Goal: Task Accomplishment & Management: Complete application form

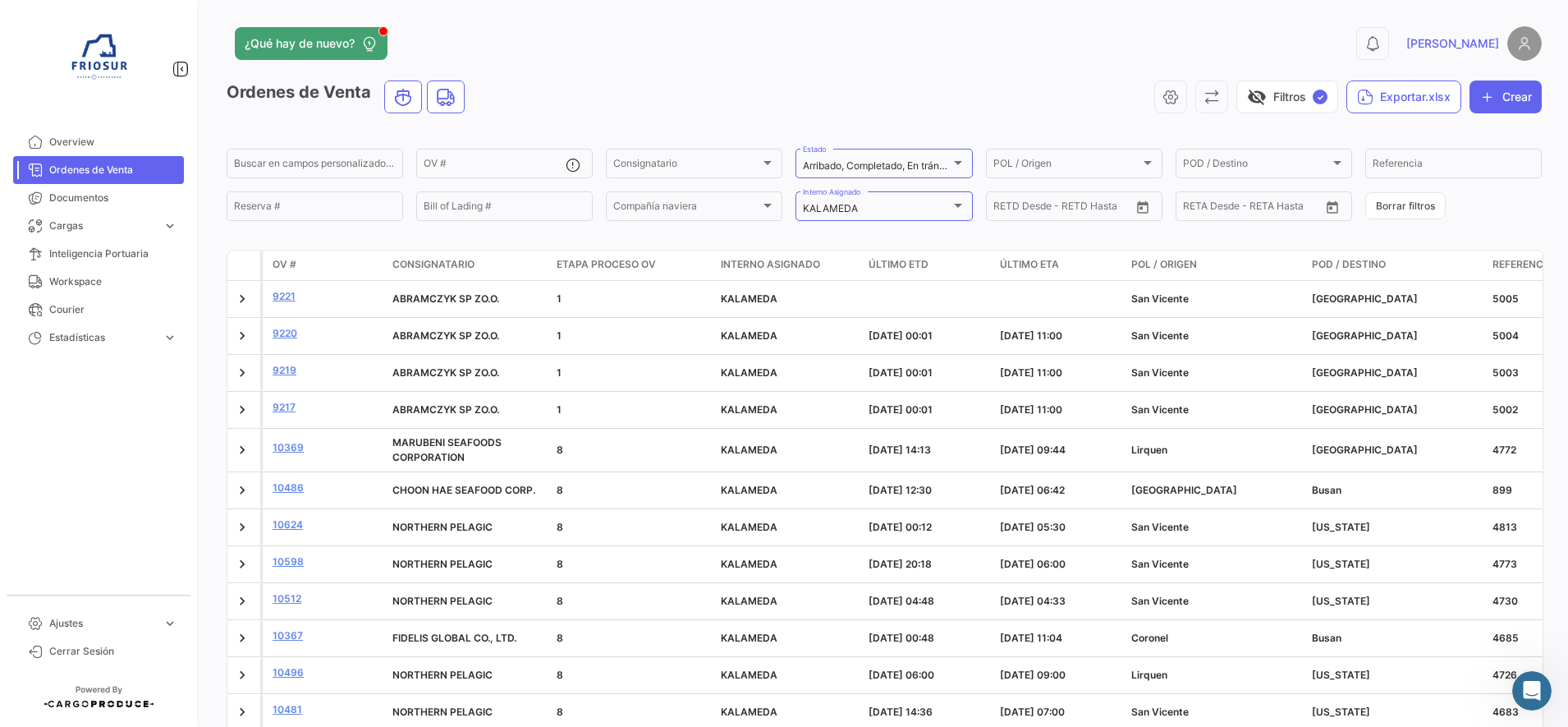
drag, startPoint x: 1511, startPoint y: 105, endPoint x: 906, endPoint y: 62, distance: 606.5
click at [1511, 105] on button "Crear" at bounding box center [1505, 97] width 72 height 33
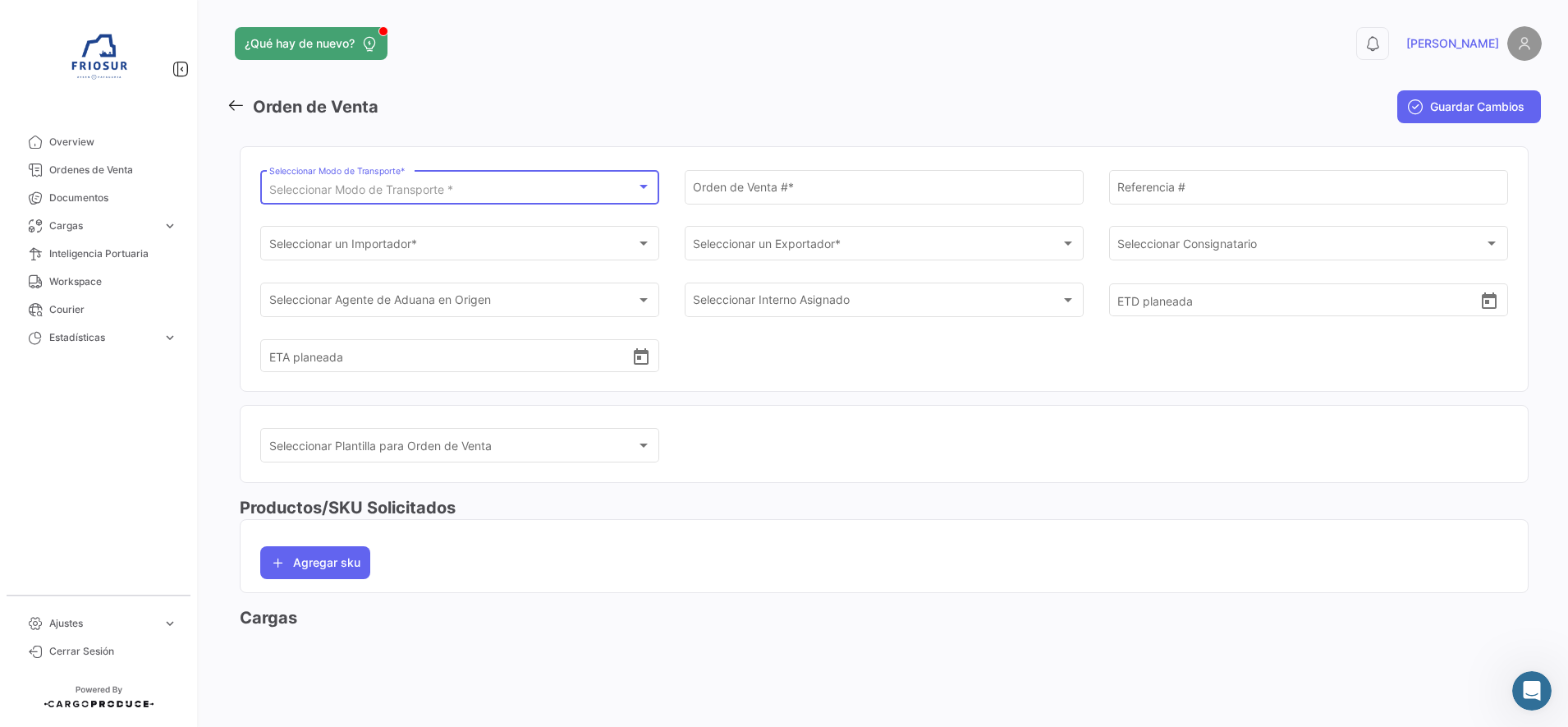
click at [508, 183] on div "Seleccionar Modo de Transporte *" at bounding box center [452, 190] width 367 height 14
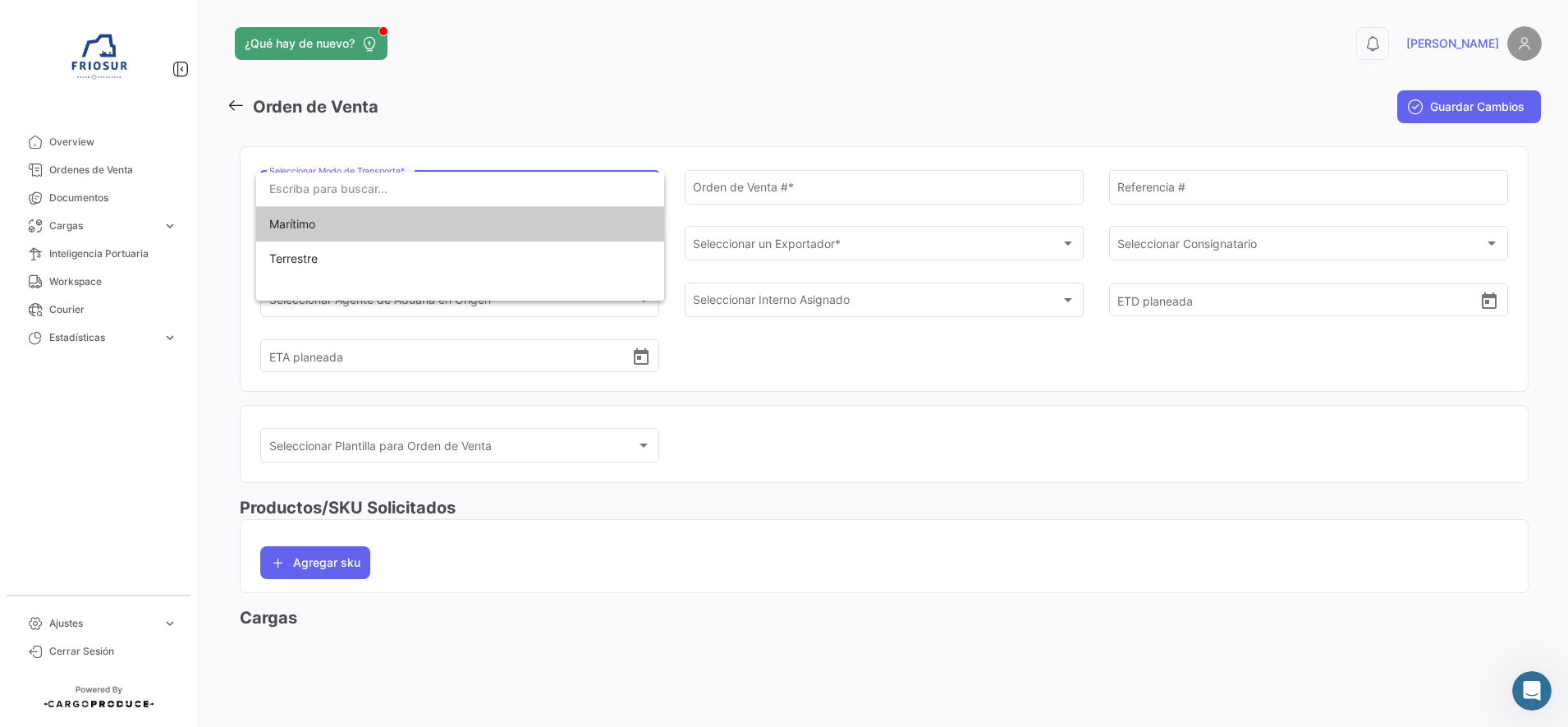
click at [364, 231] on span "Marítimo" at bounding box center [460, 224] width 382 height 34
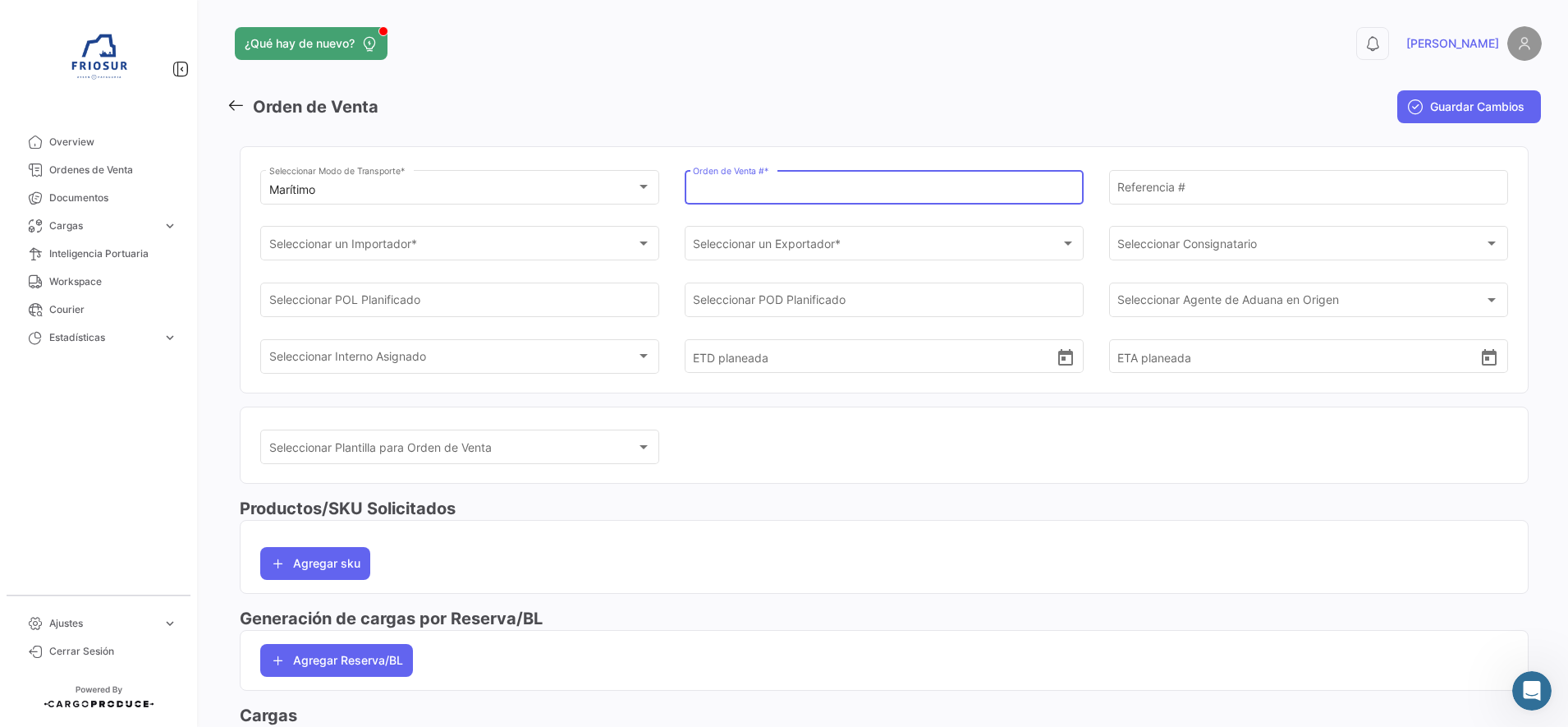
click at [784, 188] on input "Orden de Venta # *" at bounding box center [884, 190] width 382 height 14
click at [720, 187] on input "Orden de Venta # *" at bounding box center [884, 191] width 382 height 14
click at [810, 184] on input "Orden de Venta # *" at bounding box center [884, 191] width 382 height 14
type input "9152"
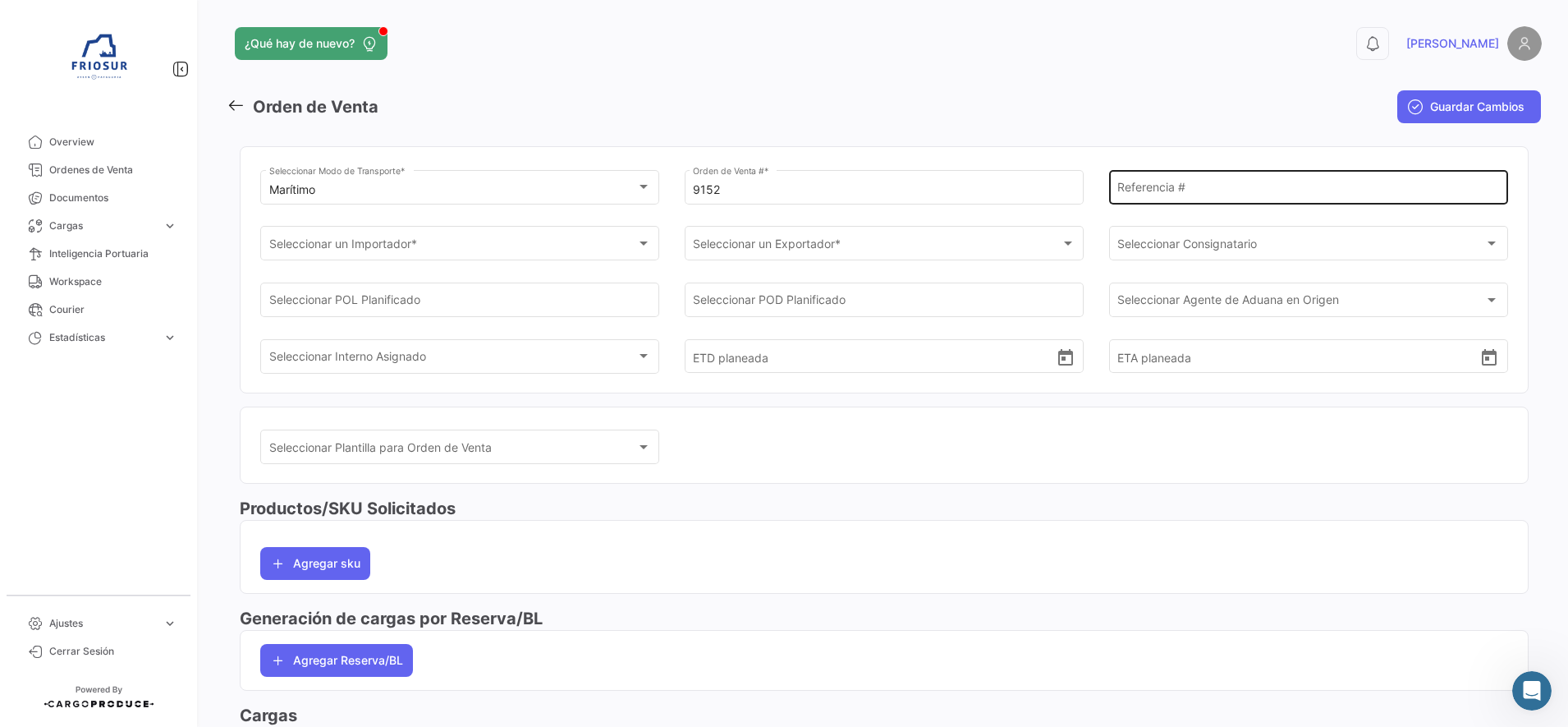
click at [1284, 176] on div "Referencia #" at bounding box center [1308, 186] width 382 height 38
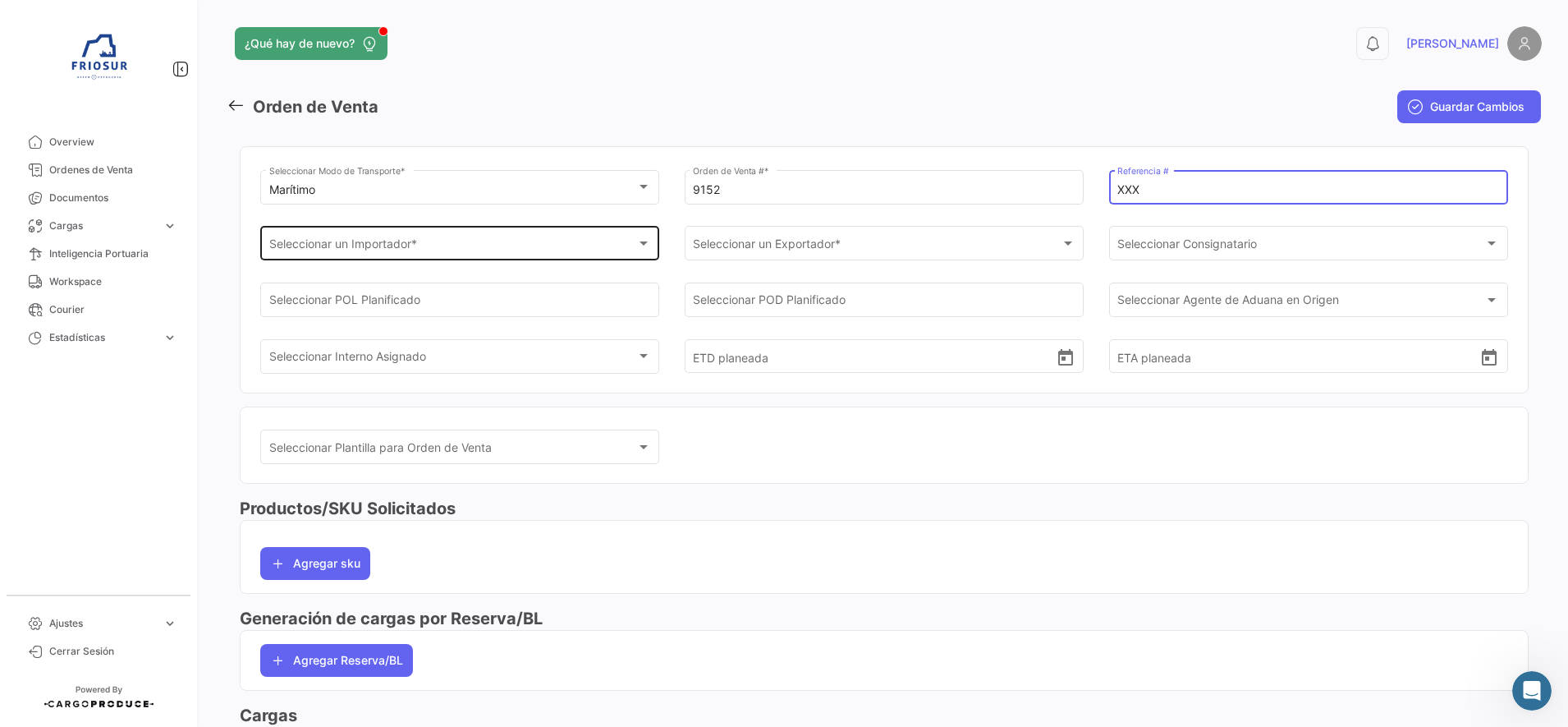
type input "XXX"
click at [475, 236] on div "Seleccionar un Importador * Seleccionar un Importador *" at bounding box center [460, 243] width 382 height 38
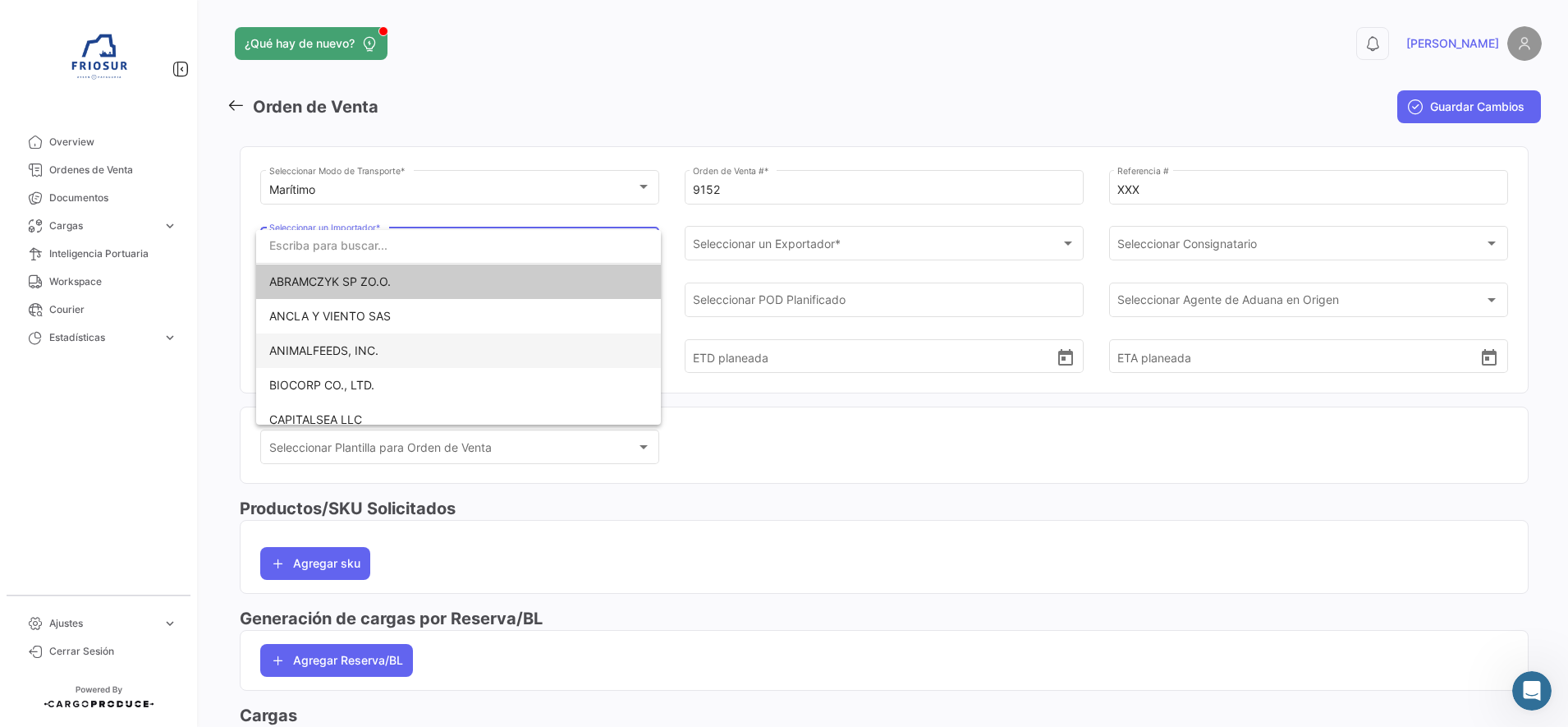
scroll to position [206, 0]
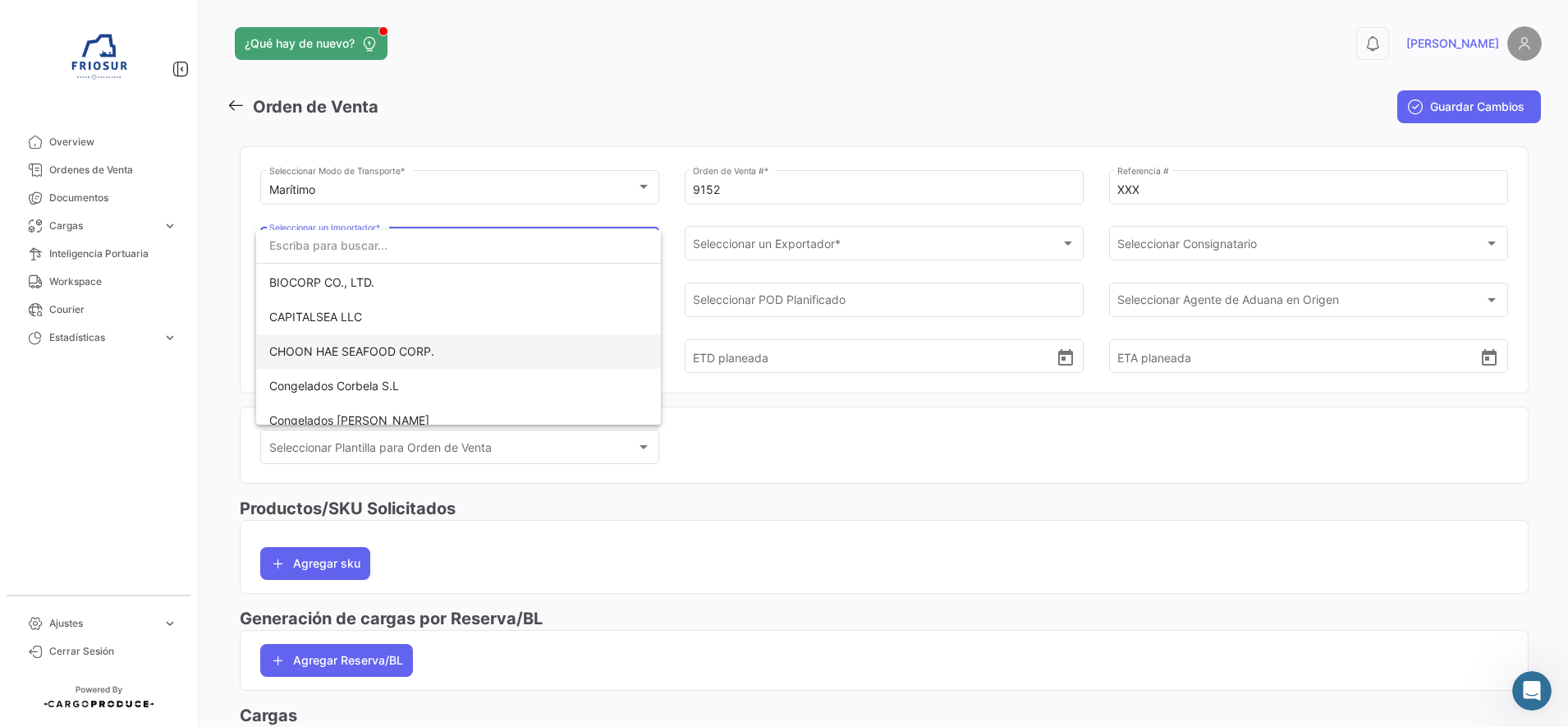
click at [344, 346] on span "CHOON HAE SEAFOOD CORP." at bounding box center [351, 351] width 165 height 14
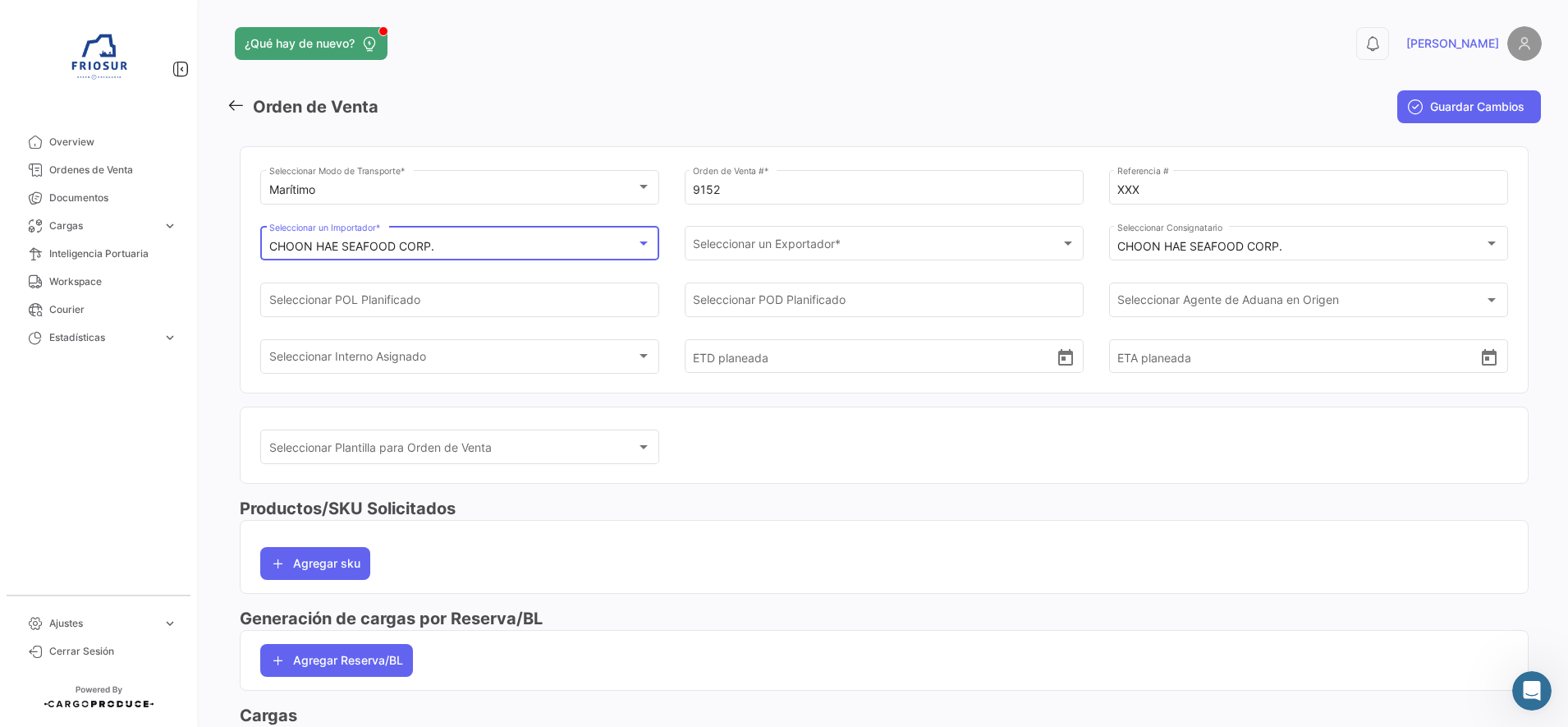
scroll to position [160, 0]
click at [813, 243] on span "Seleccionar un Exportador *" at bounding box center [877, 247] width 367 height 14
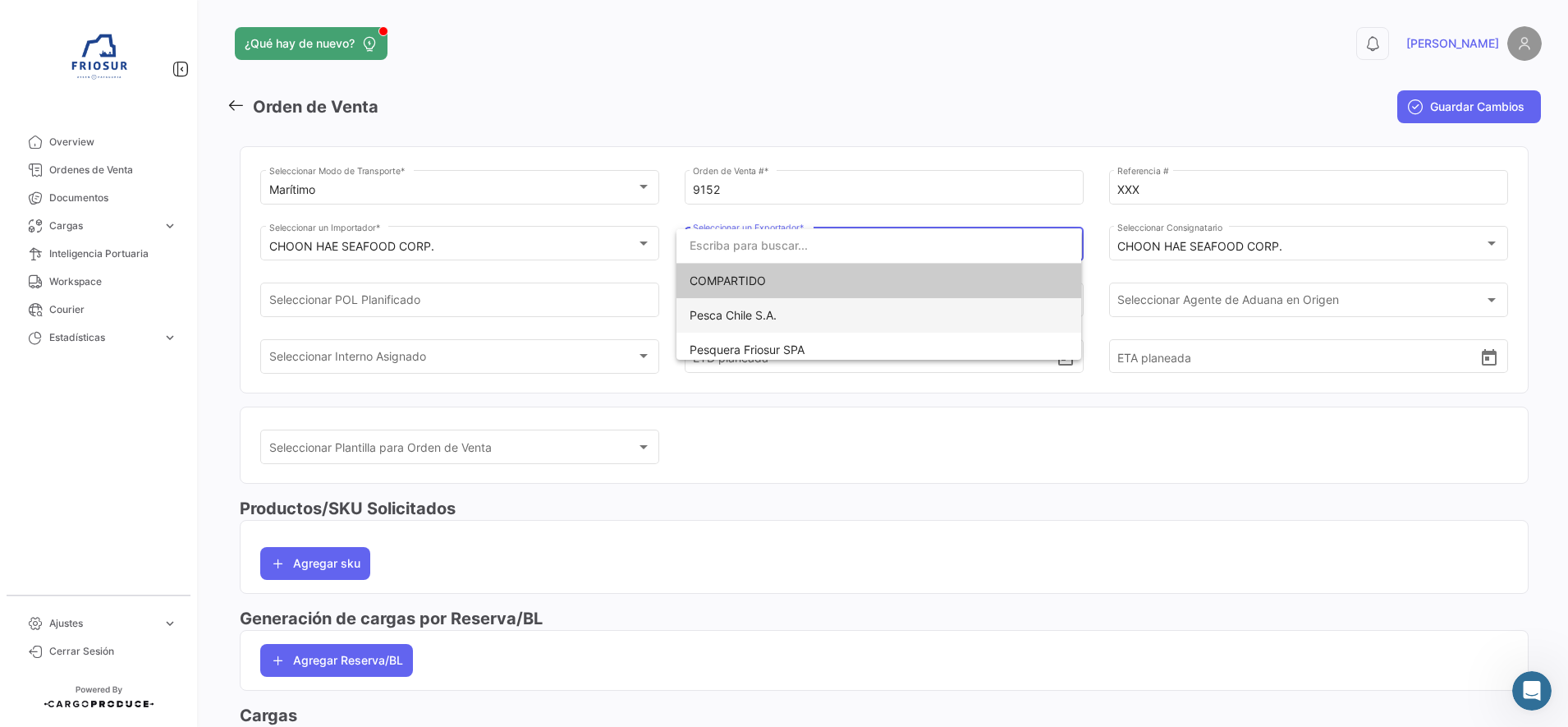
click at [756, 303] on span "Pesca Chile S.A." at bounding box center [879, 315] width 379 height 34
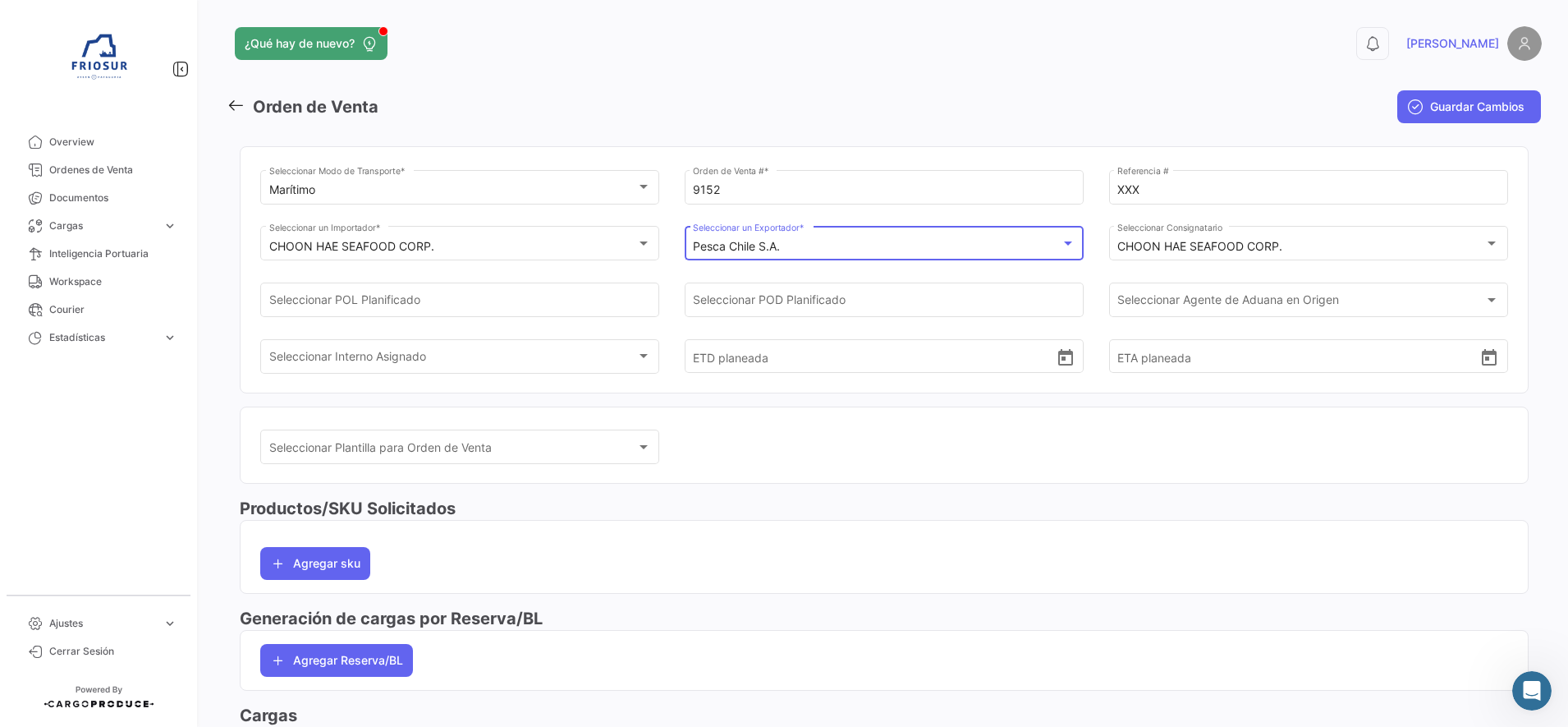
scroll to position [0, 0]
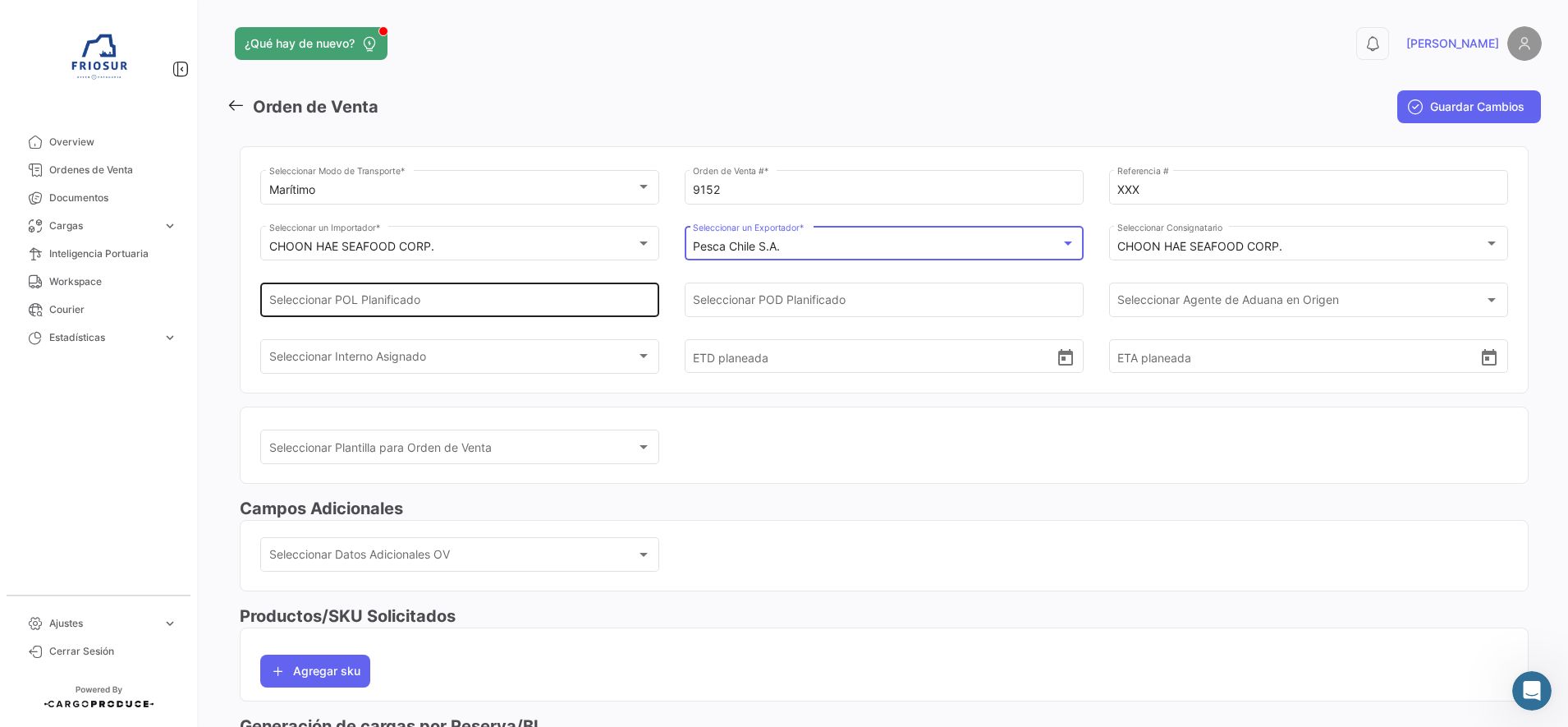
click at [572, 304] on input "Seleccionar POL Planificado" at bounding box center [460, 303] width 382 height 14
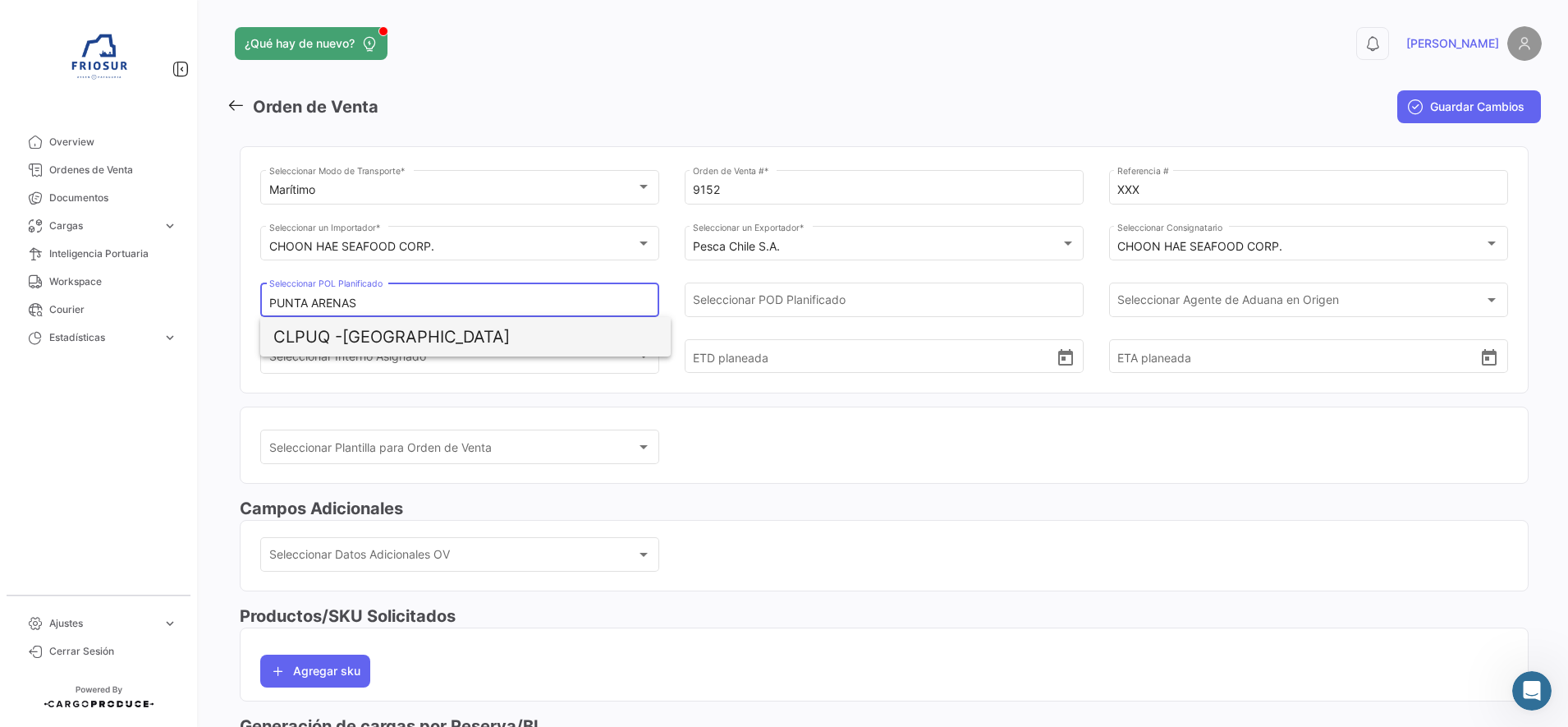
click at [392, 338] on span "CLPUQ - [GEOGRAPHIC_DATA]" at bounding box center [465, 337] width 384 height 39
type input "[GEOGRAPHIC_DATA]"
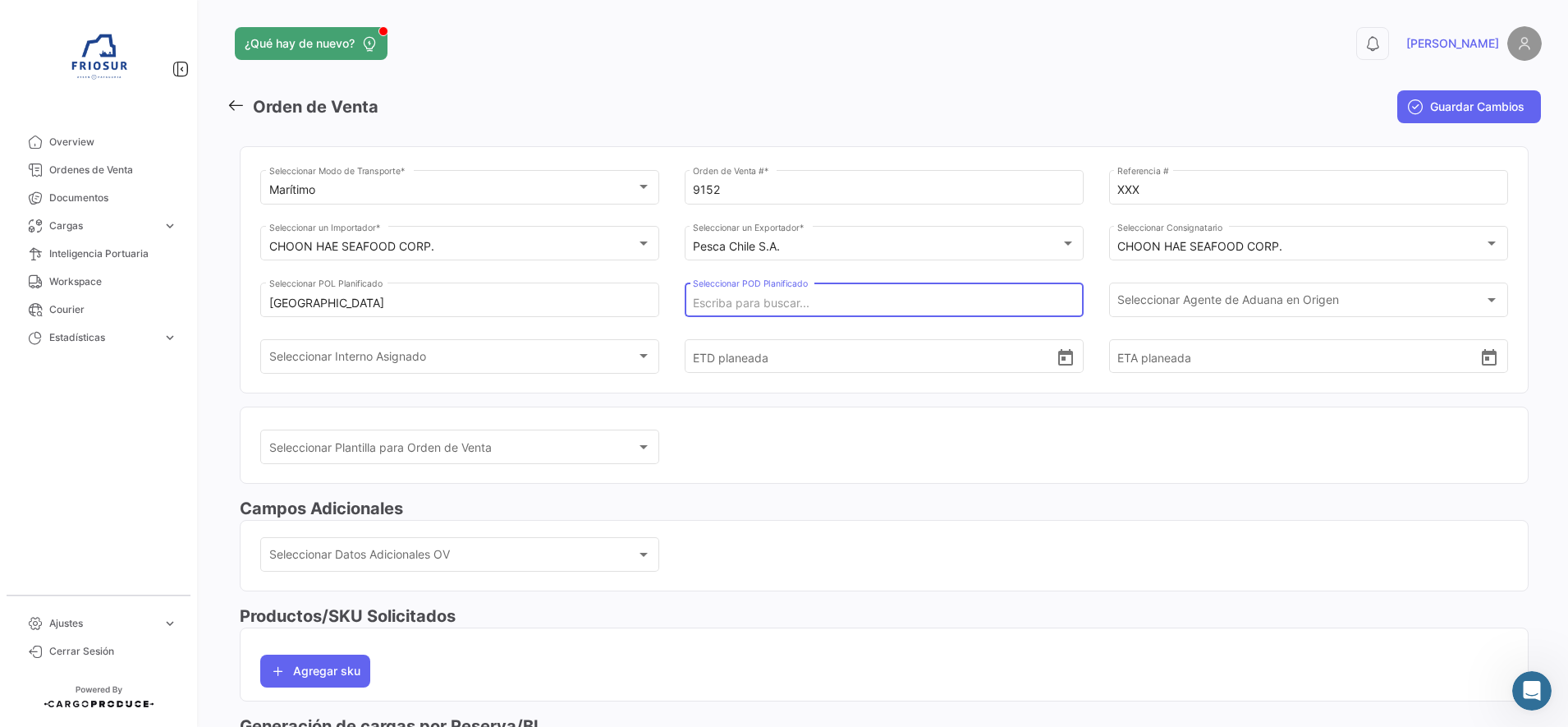
click at [772, 298] on input "Seleccionar POD Planificado" at bounding box center [884, 303] width 382 height 14
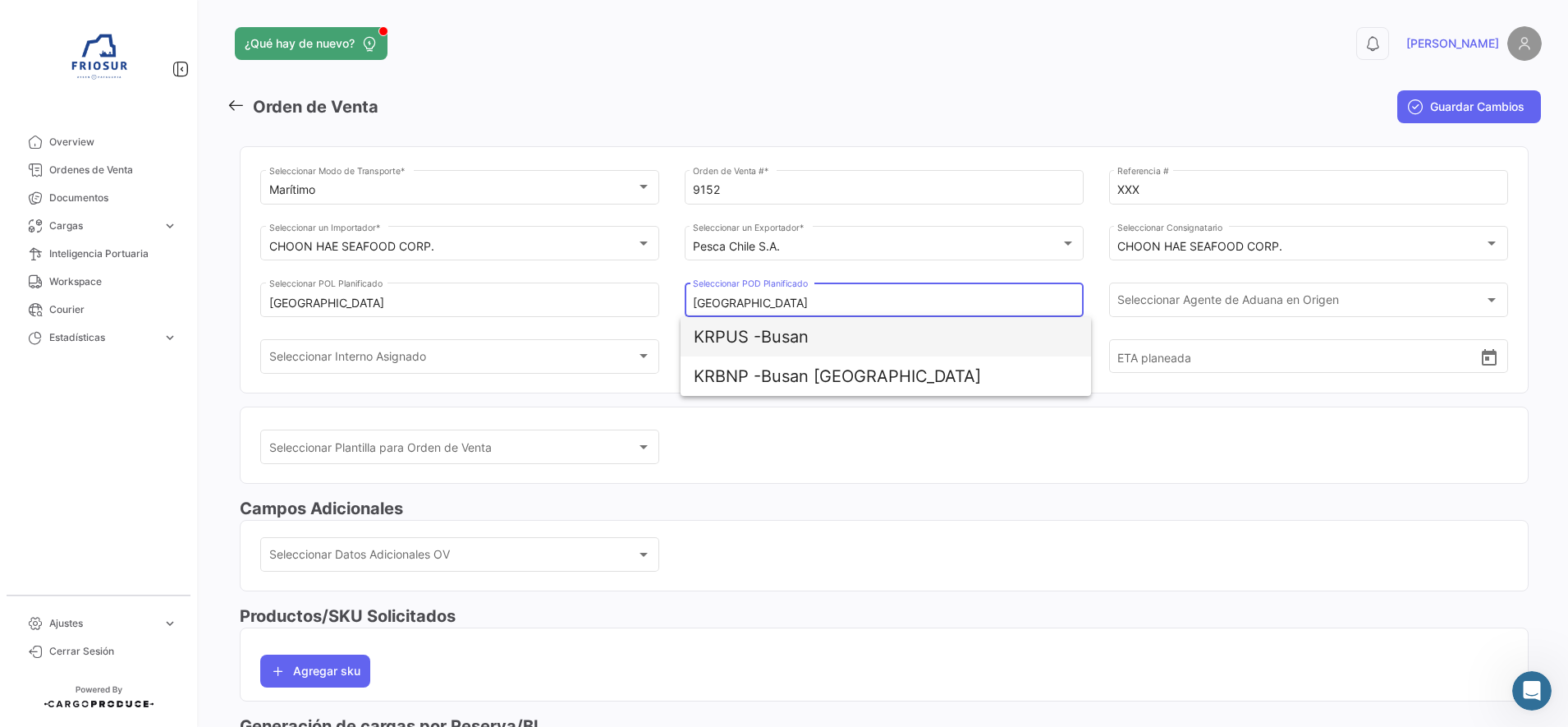
click at [870, 334] on span "KRPUS - Busan" at bounding box center [886, 337] width 384 height 39
type input "Busan"
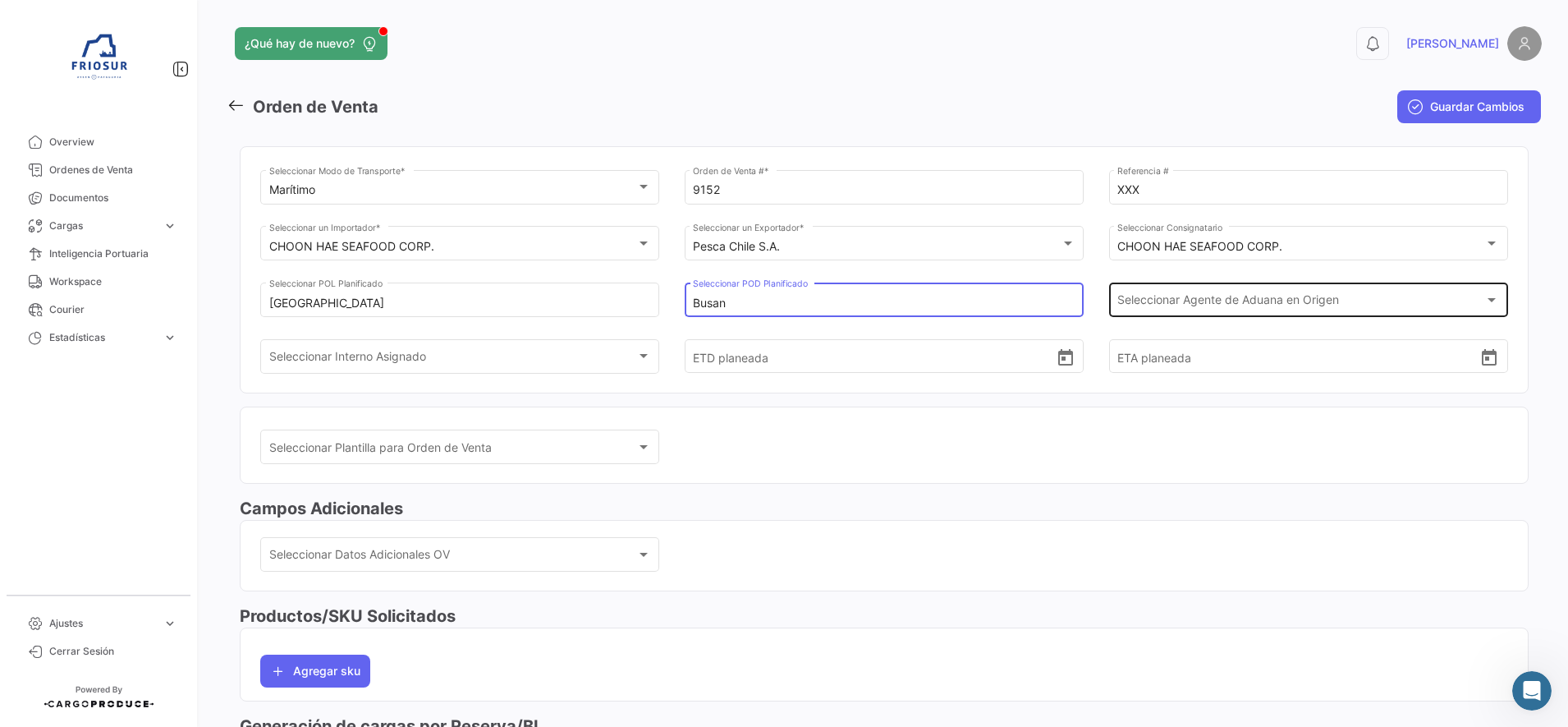
click at [1230, 302] on span "Seleccionar Agente de Aduana en Origen" at bounding box center [1301, 303] width 367 height 14
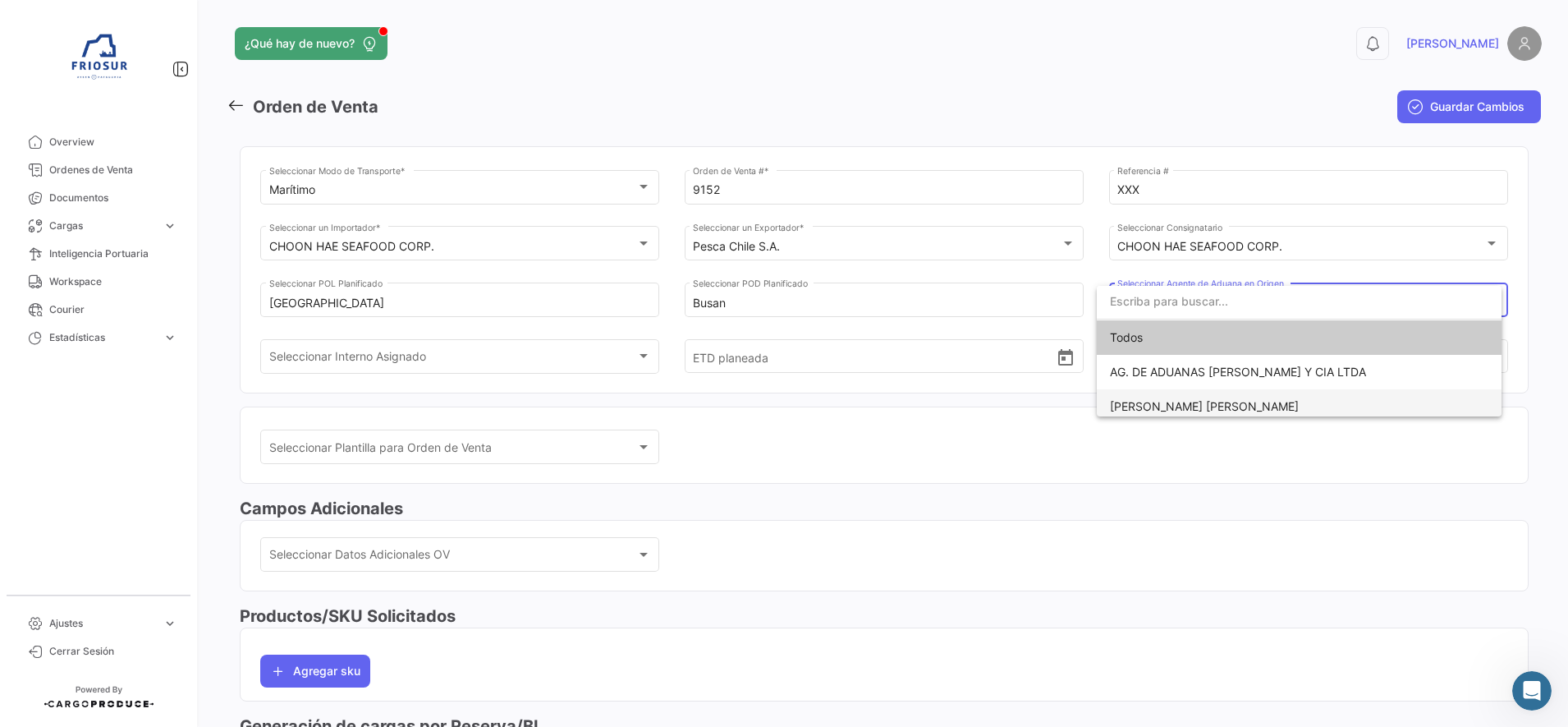
click at [1197, 407] on span "[PERSON_NAME] [PERSON_NAME]" at bounding box center [1205, 406] width 189 height 14
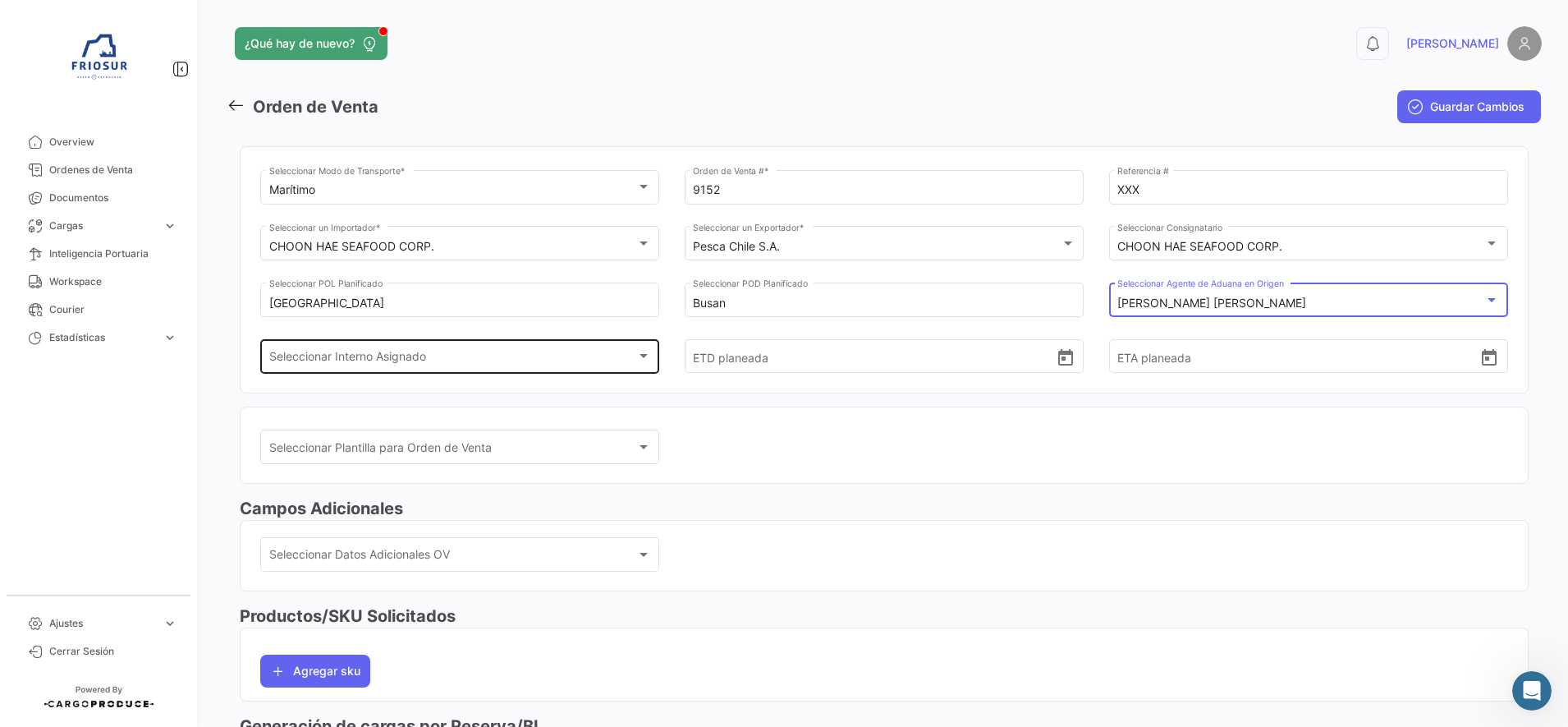
click at [553, 370] on div "Seleccionar Interno Asignado Seleccionar Interno Asignado" at bounding box center [460, 355] width 382 height 38
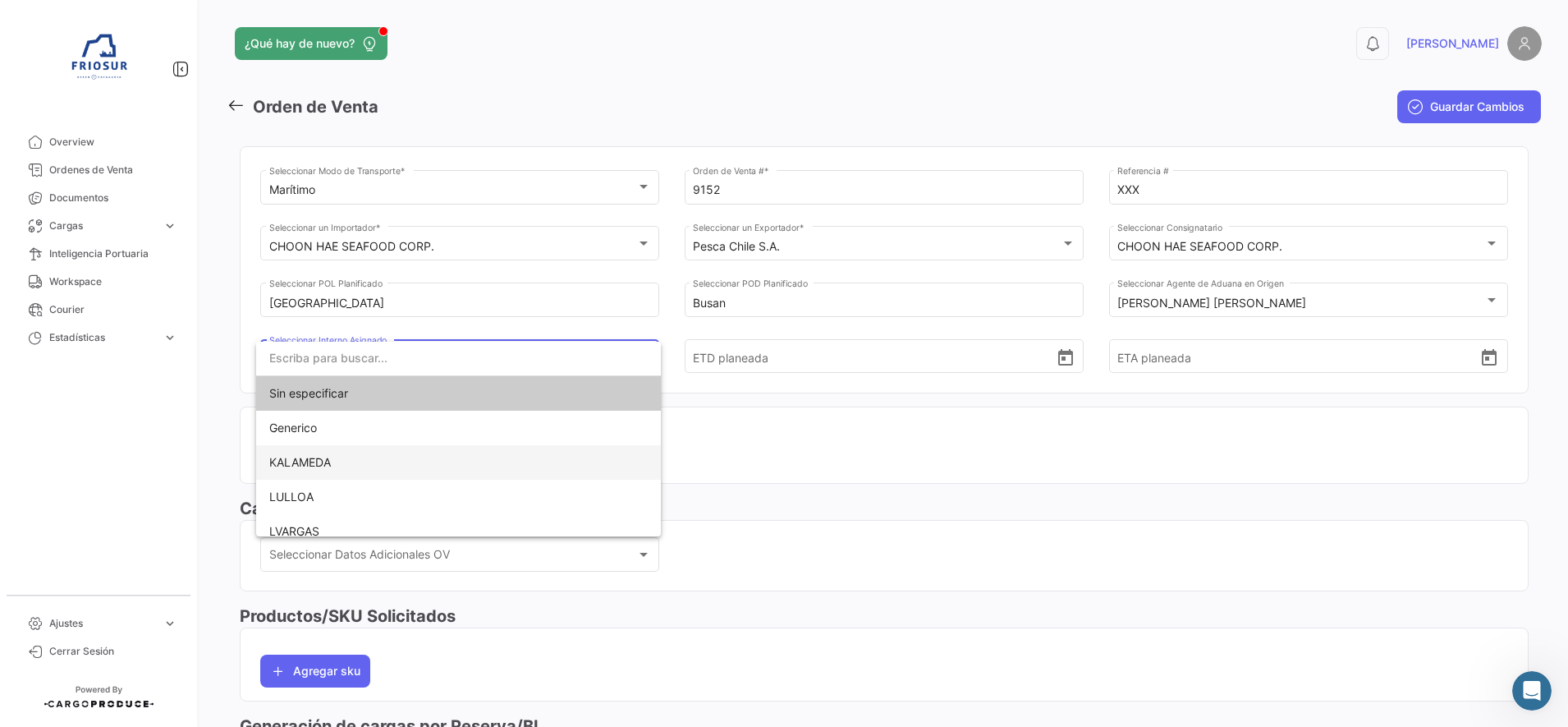
click at [306, 472] on span "KALAMEDA" at bounding box center [458, 462] width 379 height 34
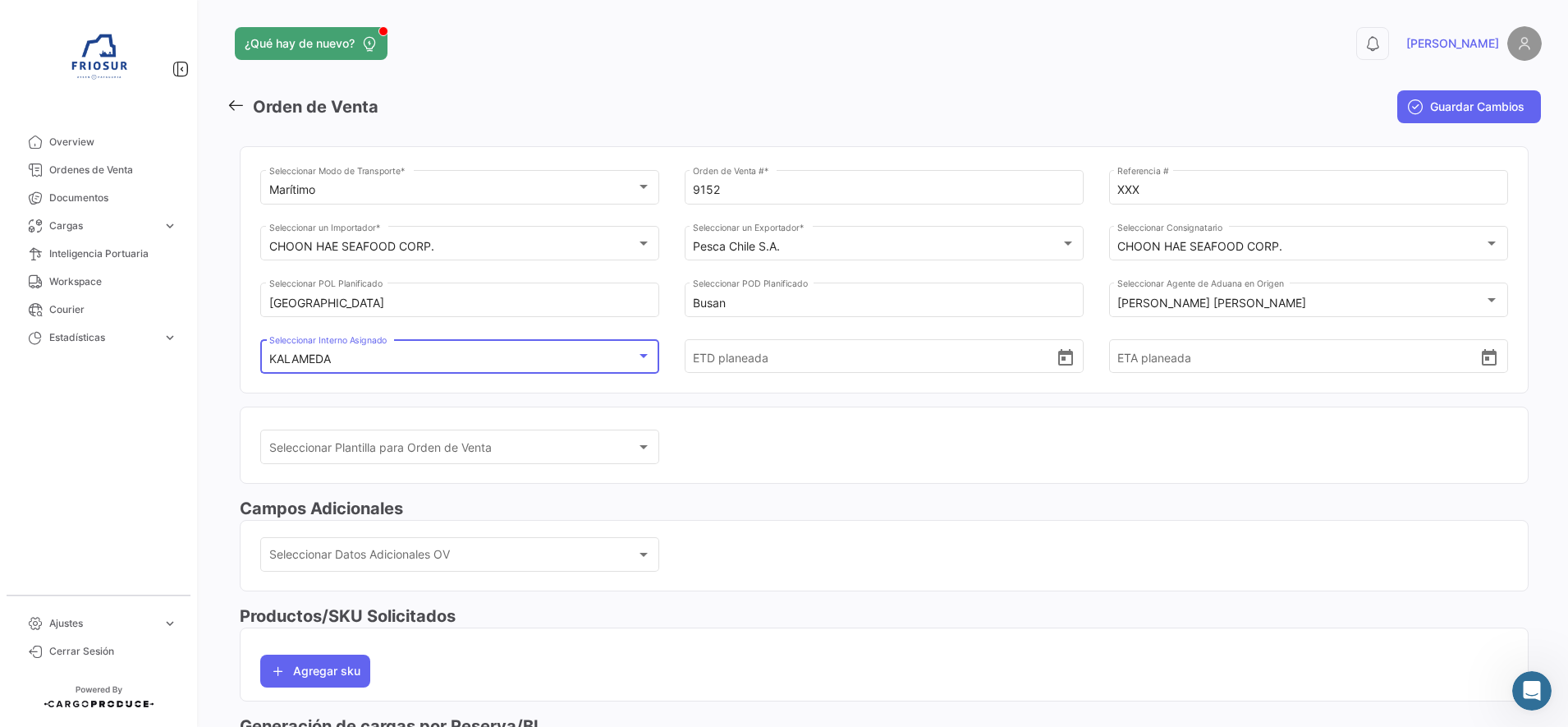
scroll to position [32, 0]
click at [1061, 361] on icon "Open calendar" at bounding box center [1065, 357] width 20 height 20
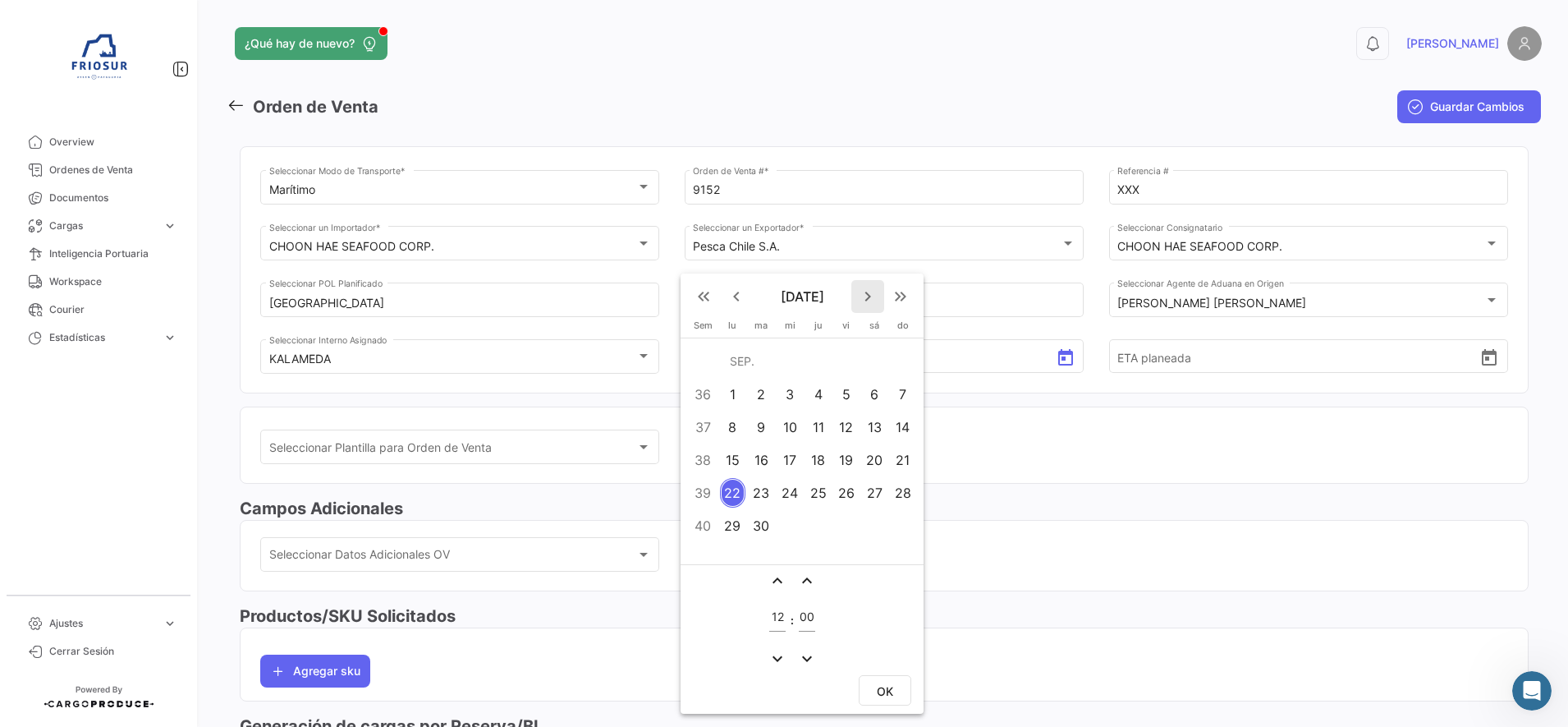
click at [859, 302] on mat-icon "keyboard_arrow_right" at bounding box center [867, 296] width 20 height 20
click at [723, 440] on td "6" at bounding box center [733, 427] width 28 height 33
click at [888, 678] on button "OK" at bounding box center [884, 690] width 52 height 30
type input "[DATE] 12:00"
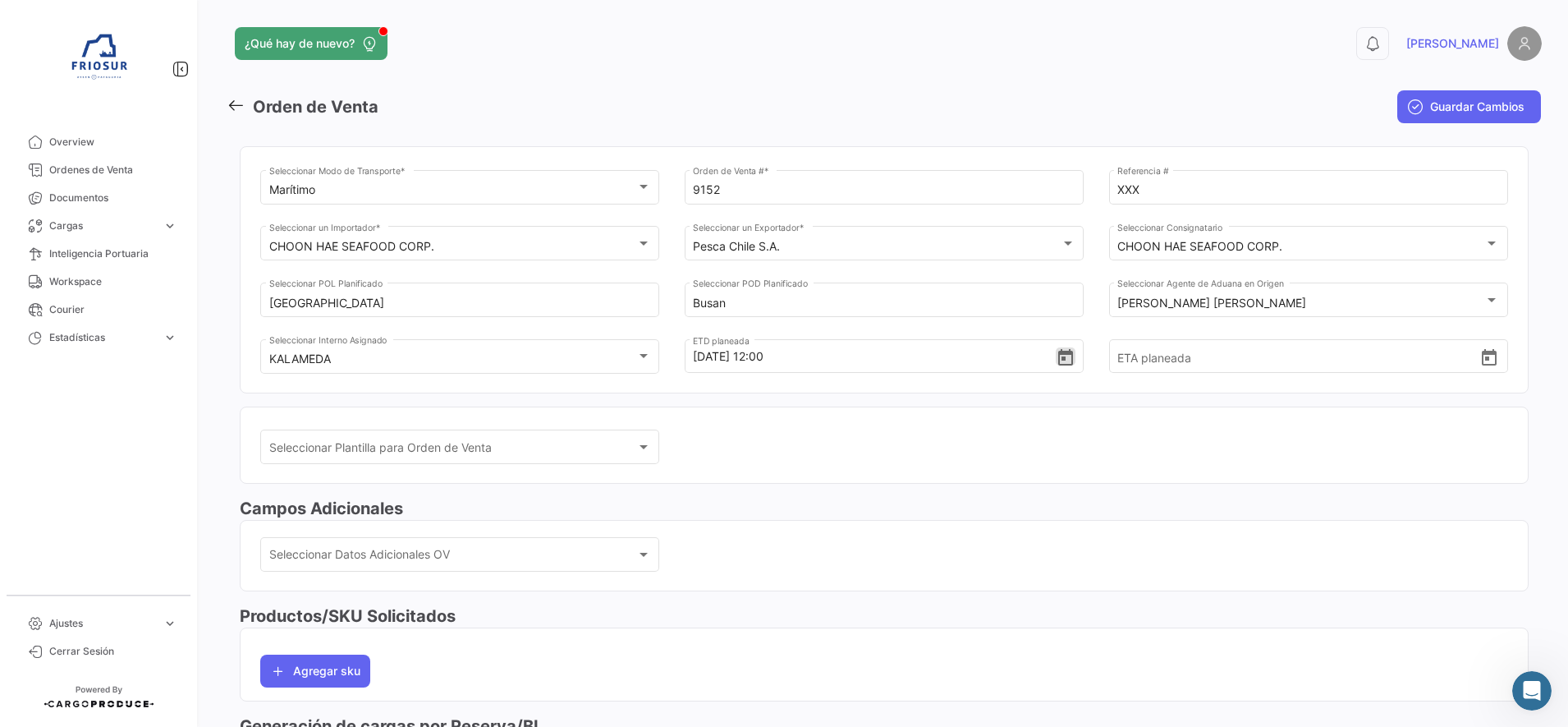
click at [977, 385] on div "[DATE] 12:00 ETD planeada" at bounding box center [884, 364] width 399 height 49
click at [1482, 358] on icon "Open calendar" at bounding box center [1489, 357] width 20 height 20
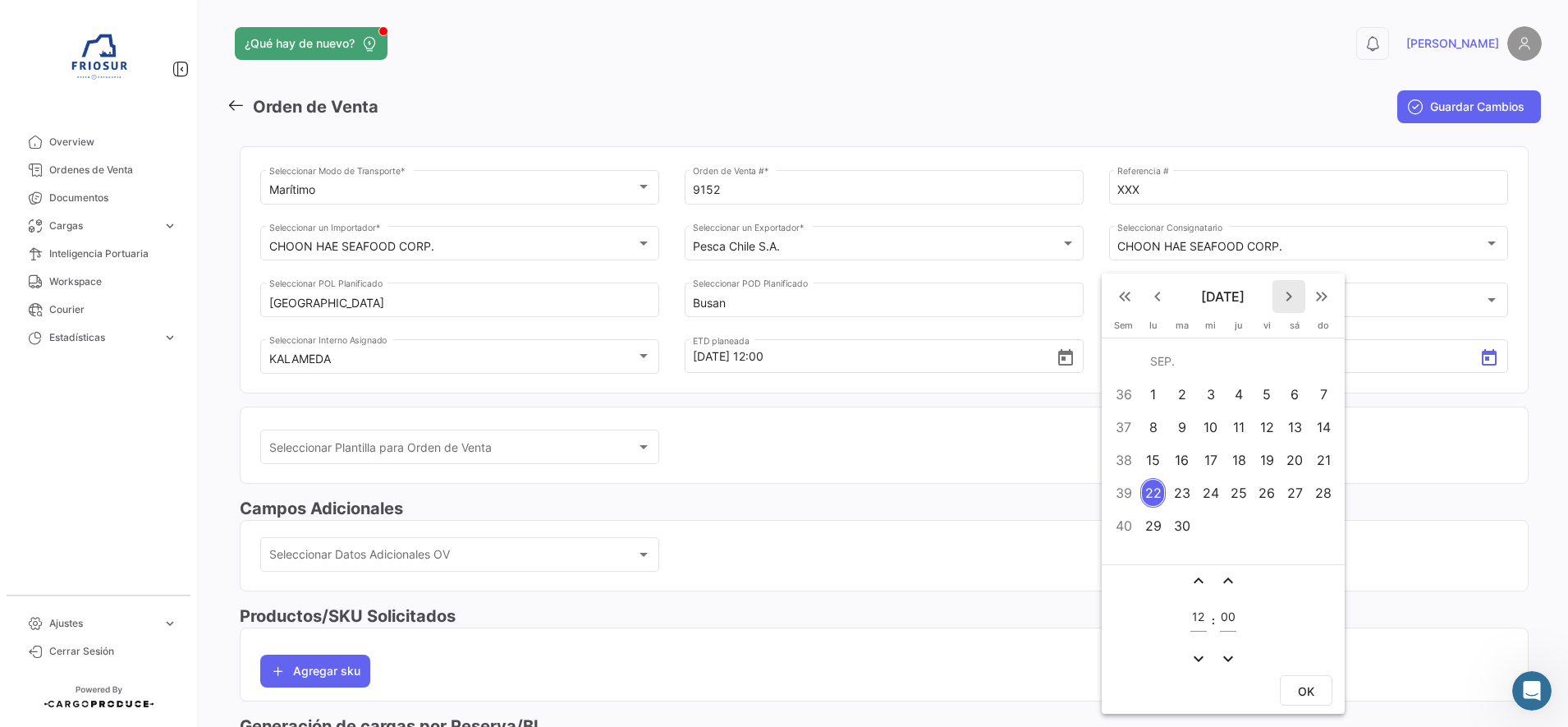
click at [1296, 296] on mat-icon "keyboard_arrow_right" at bounding box center [1289, 296] width 20 height 20
click at [1218, 497] on div "26" at bounding box center [1211, 493] width 26 height 29
click at [1308, 691] on span "OK" at bounding box center [1306, 691] width 16 height 14
type input "[DATE] 12:00"
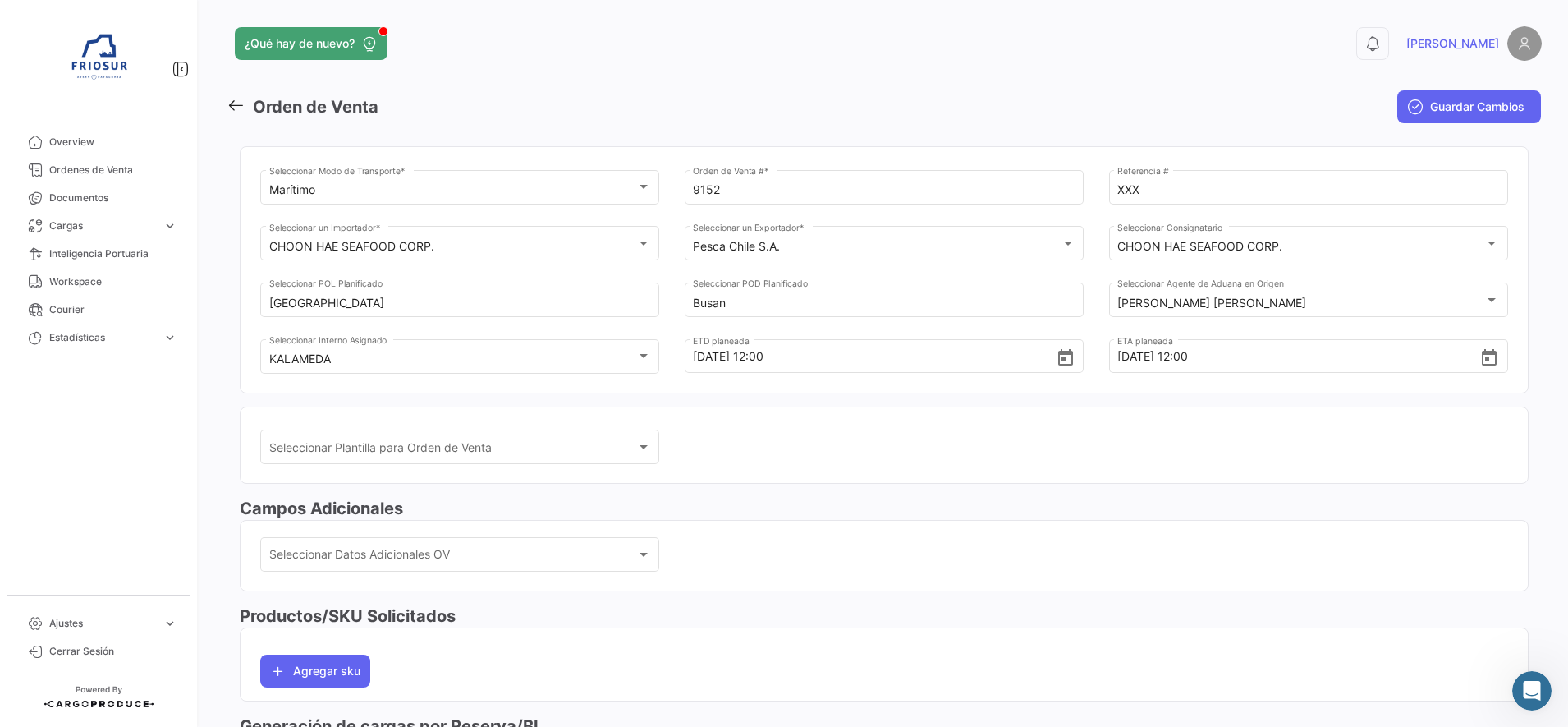
click at [1220, 415] on mat-card "Seleccionar Plantilla para Orden de Venta Seleccionar Plantilla para Orden de V…" at bounding box center [884, 445] width 1290 height 78
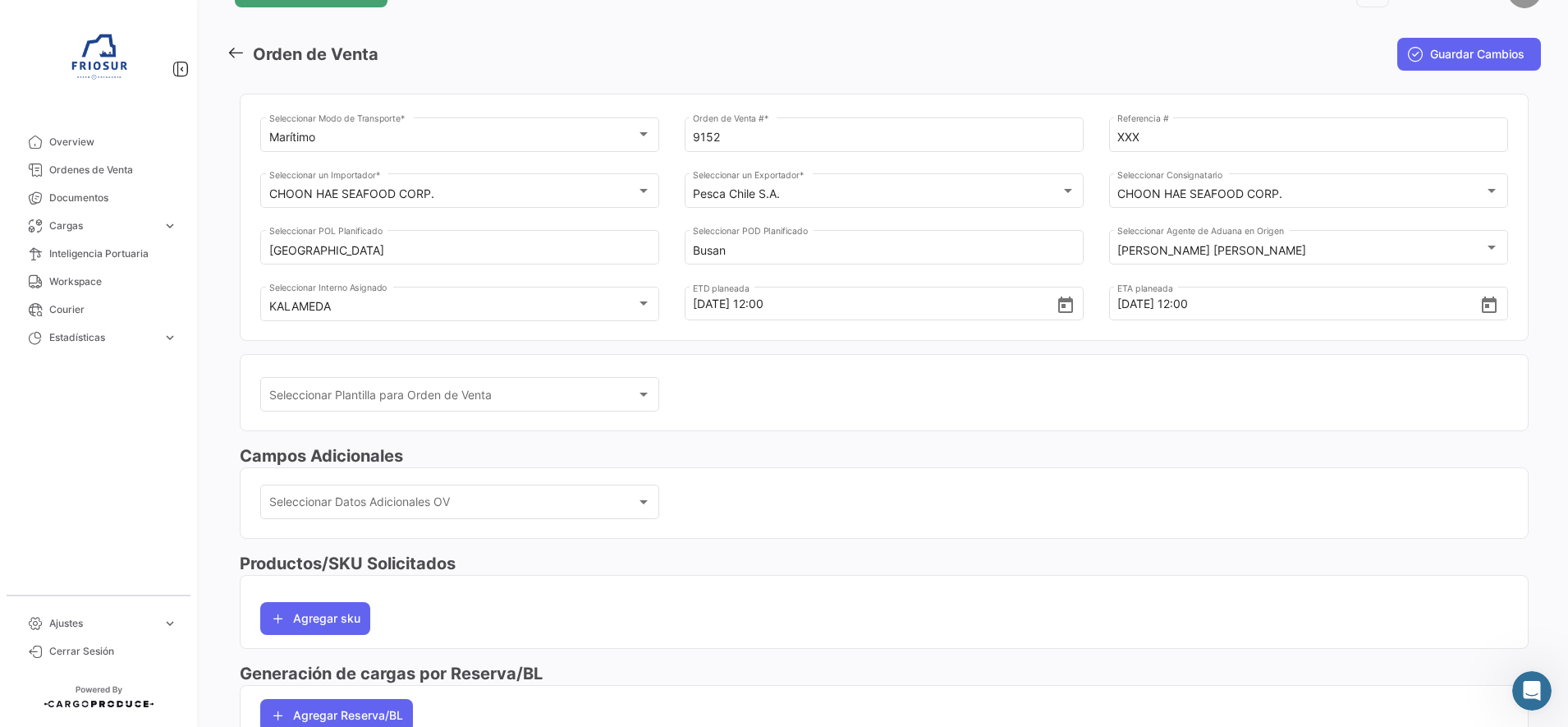
scroll to position [103, 0]
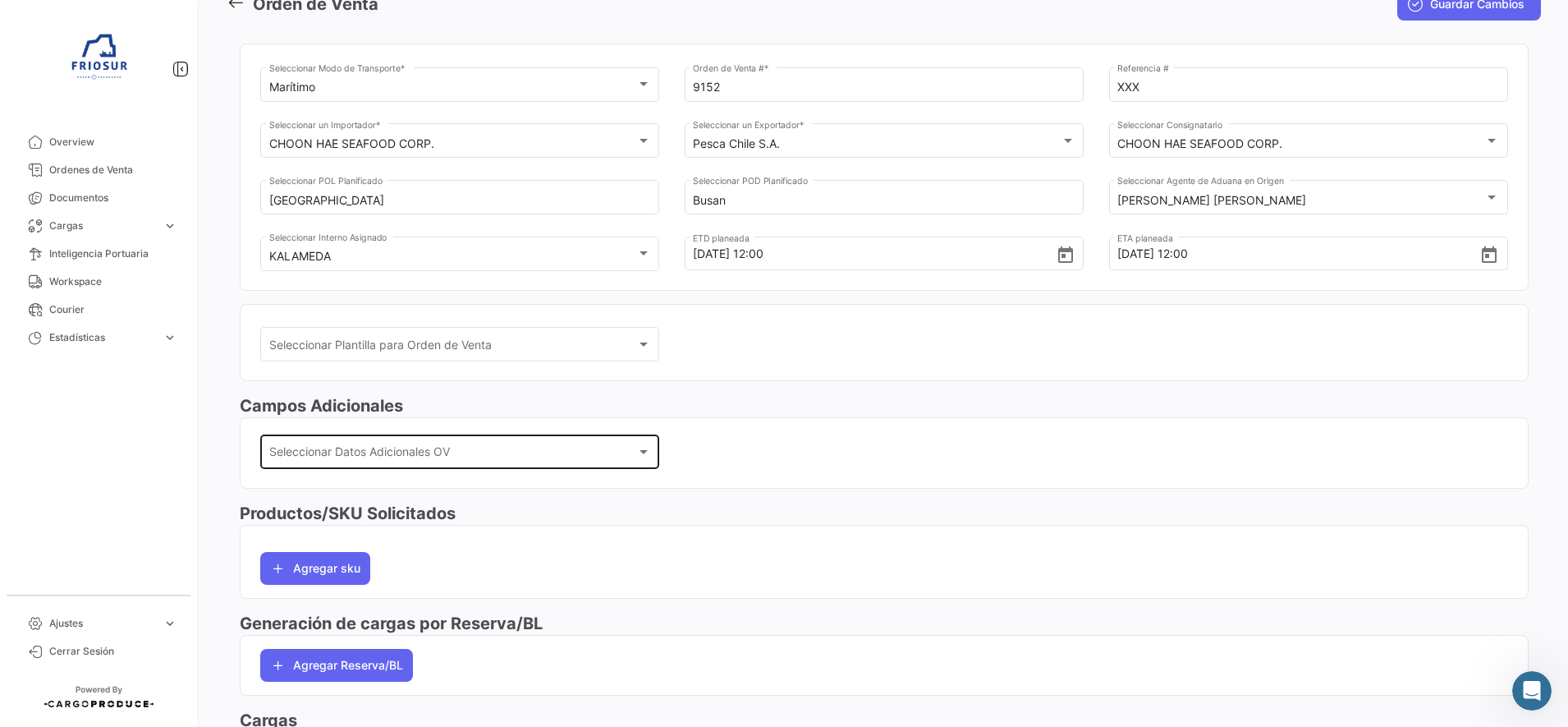
click at [541, 463] on div "Seleccionar Datos Adicionales OV Seleccionar Datos Adicionales OV" at bounding box center [460, 450] width 382 height 38
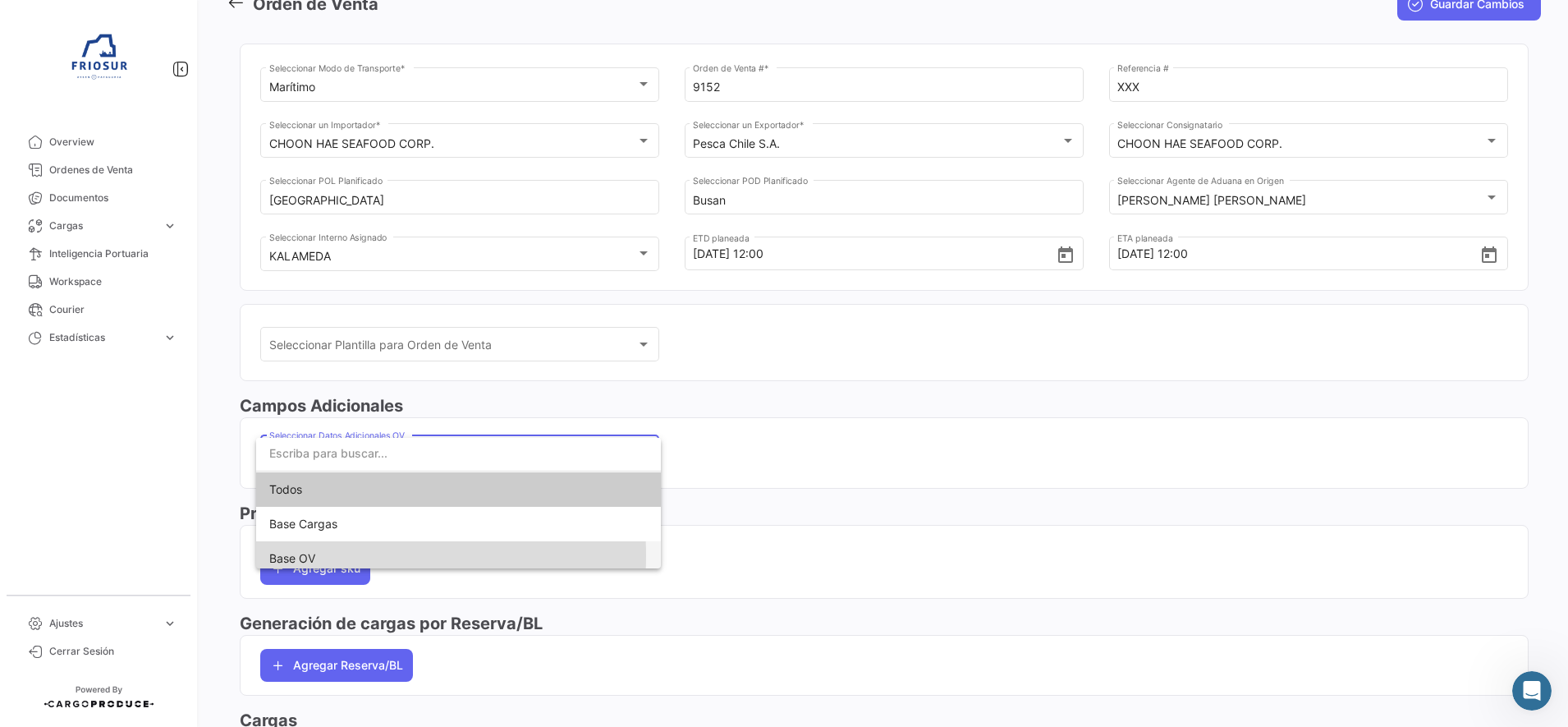
click at [328, 556] on span "Base OV" at bounding box center [458, 559] width 379 height 34
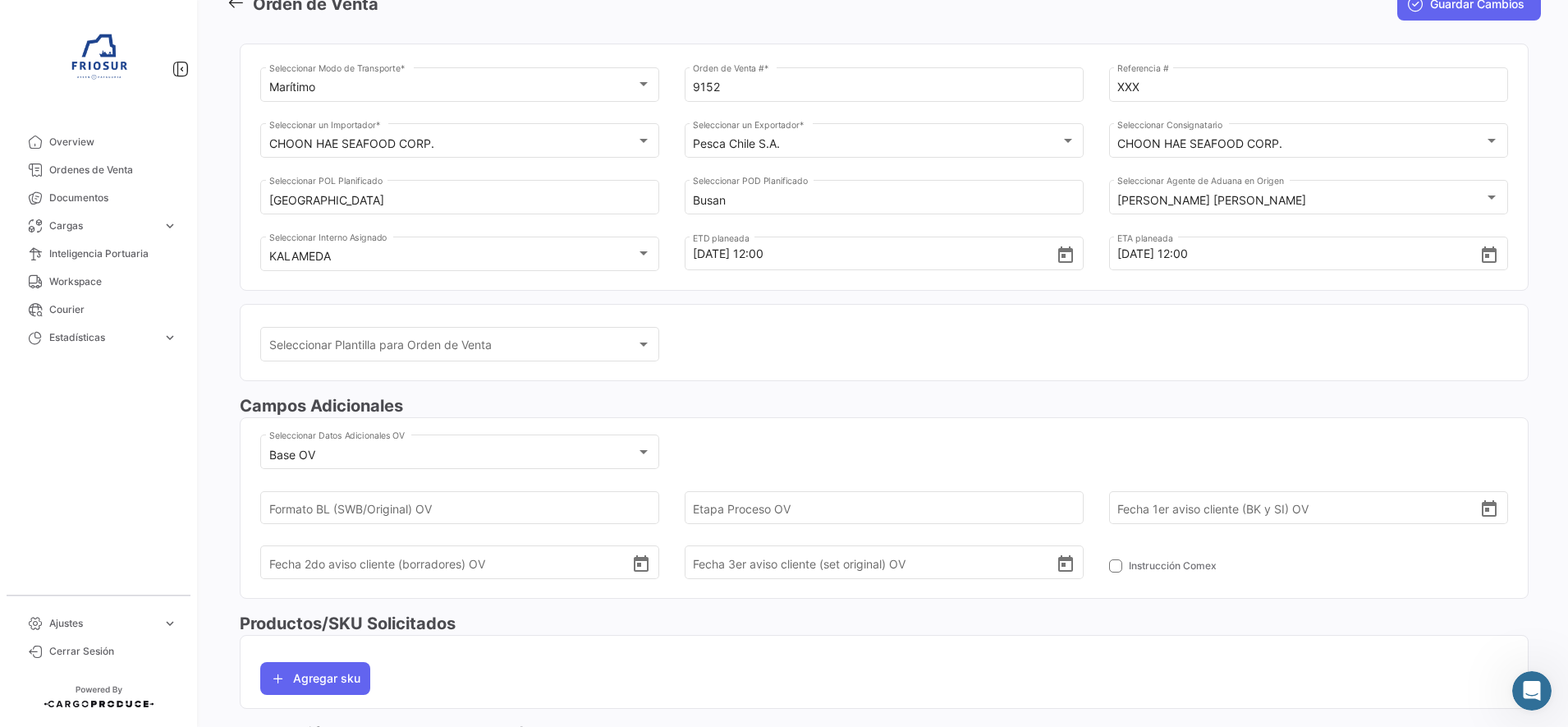
click at [769, 438] on div "Base OV Seleccionar Datos Adicionales OV [PERSON_NAME] (SWB/Original) OV Etapa …" at bounding box center [884, 514] width 1248 height 166
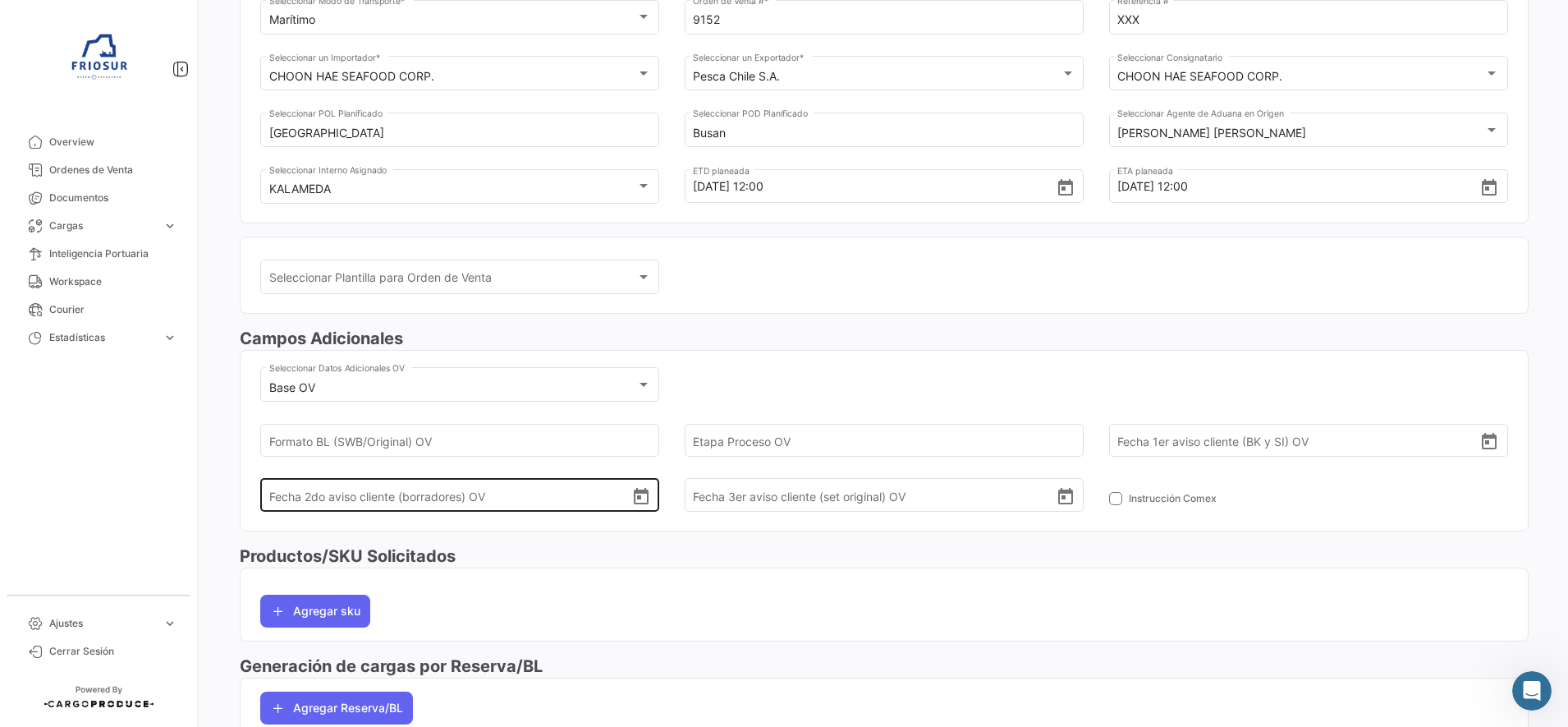
scroll to position [206, 0]
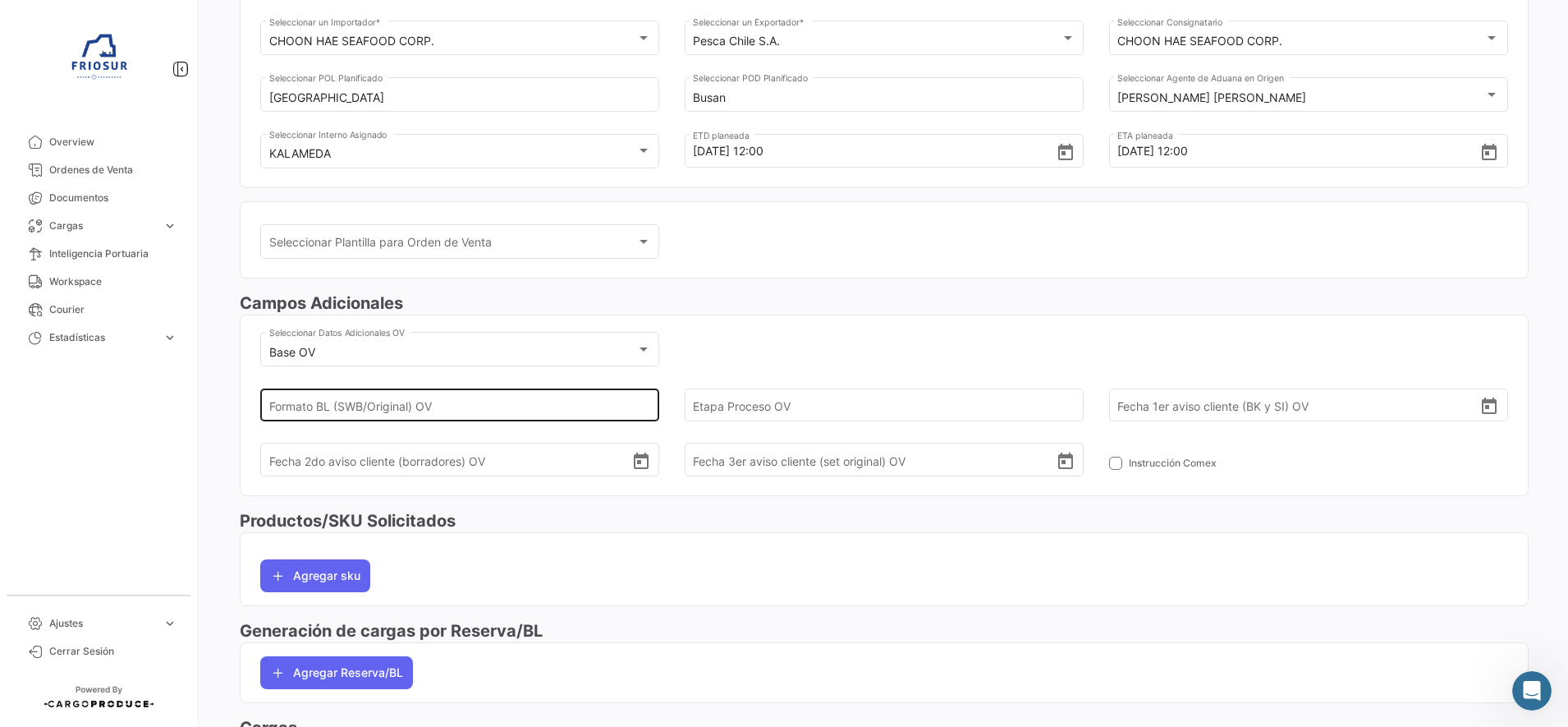
click at [570, 410] on input "Formato BL (SWB/Original) OV" at bounding box center [451, 405] width 363 height 57
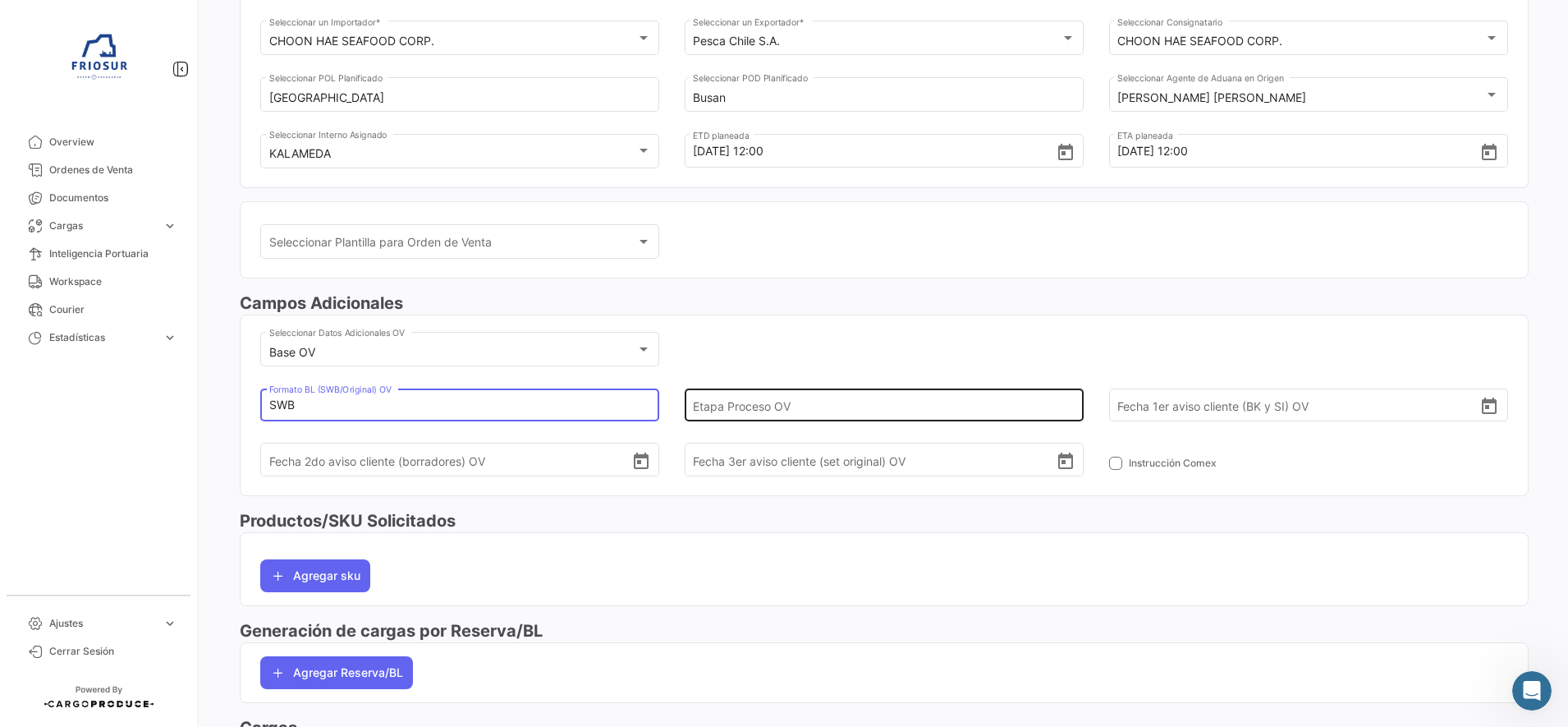
type input "SWB"
click at [830, 394] on input "Etapa Proceso OV" at bounding box center [875, 405] width 363 height 57
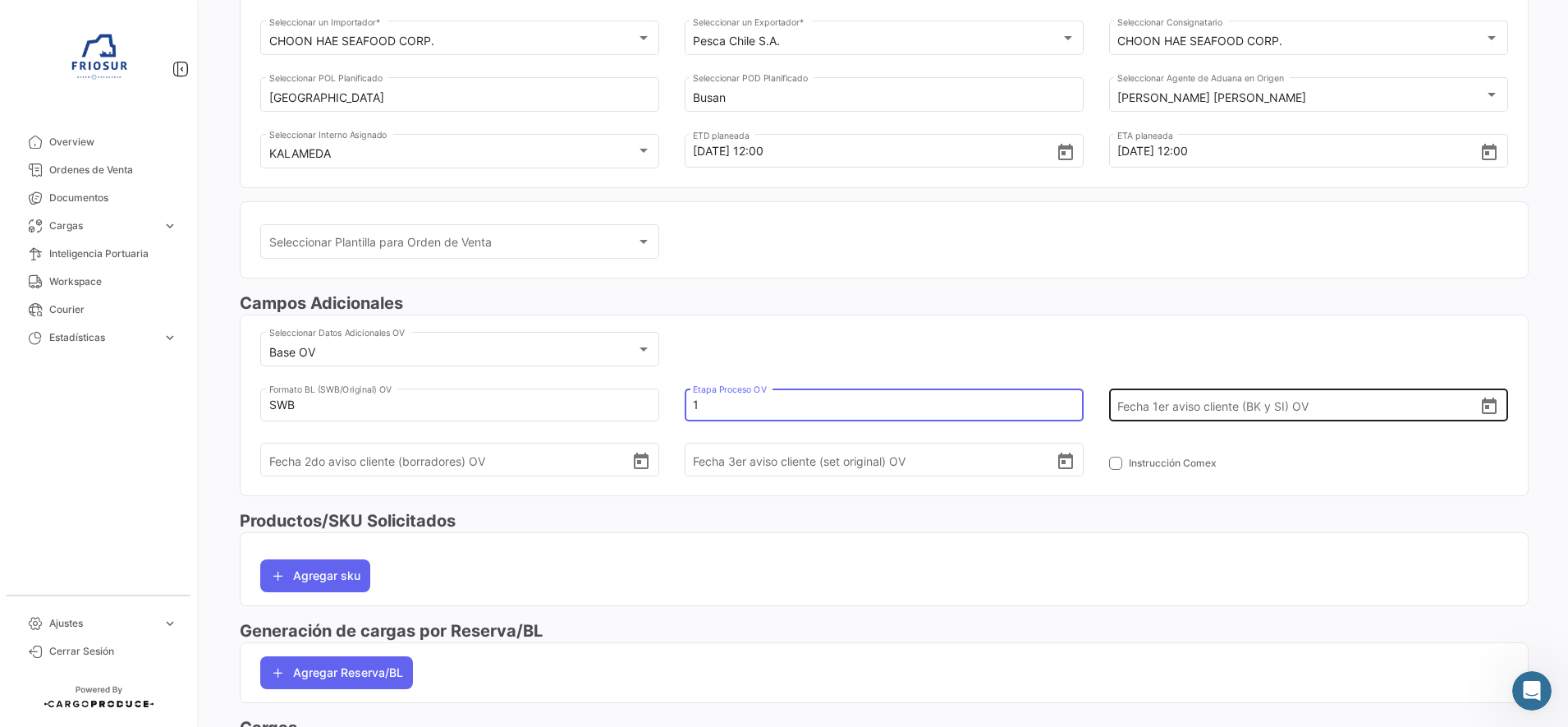
type input "1"
click at [1485, 412] on icon "Open calendar" at bounding box center [1489, 406] width 20 height 20
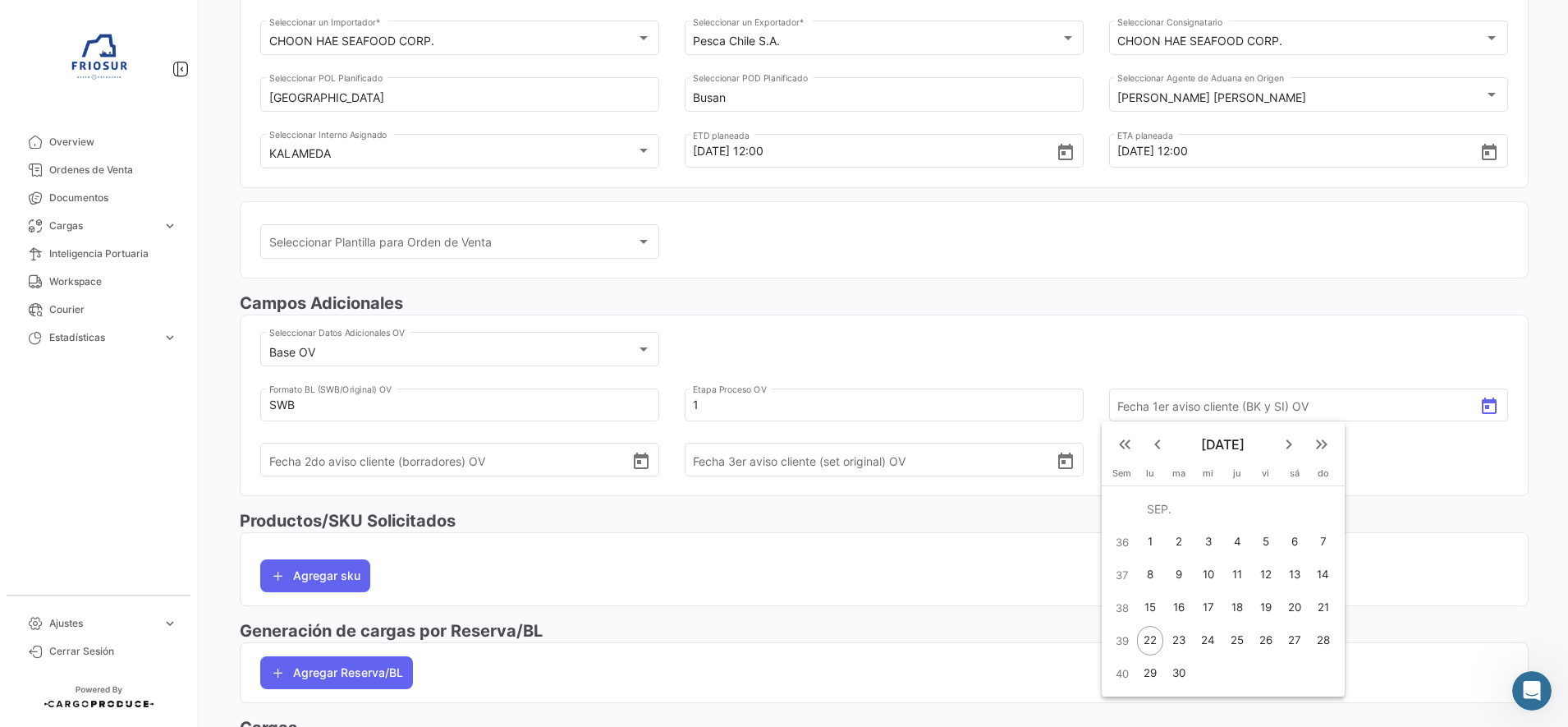
click at [1148, 640] on div "22" at bounding box center [1150, 640] width 26 height 29
type input "[DATE]"
click at [1099, 350] on div "Base OV Seleccionar Datos Adicionales OV SWB [PERSON_NAME] (SWB/Original) OV 1 …" at bounding box center [884, 412] width 1248 height 166
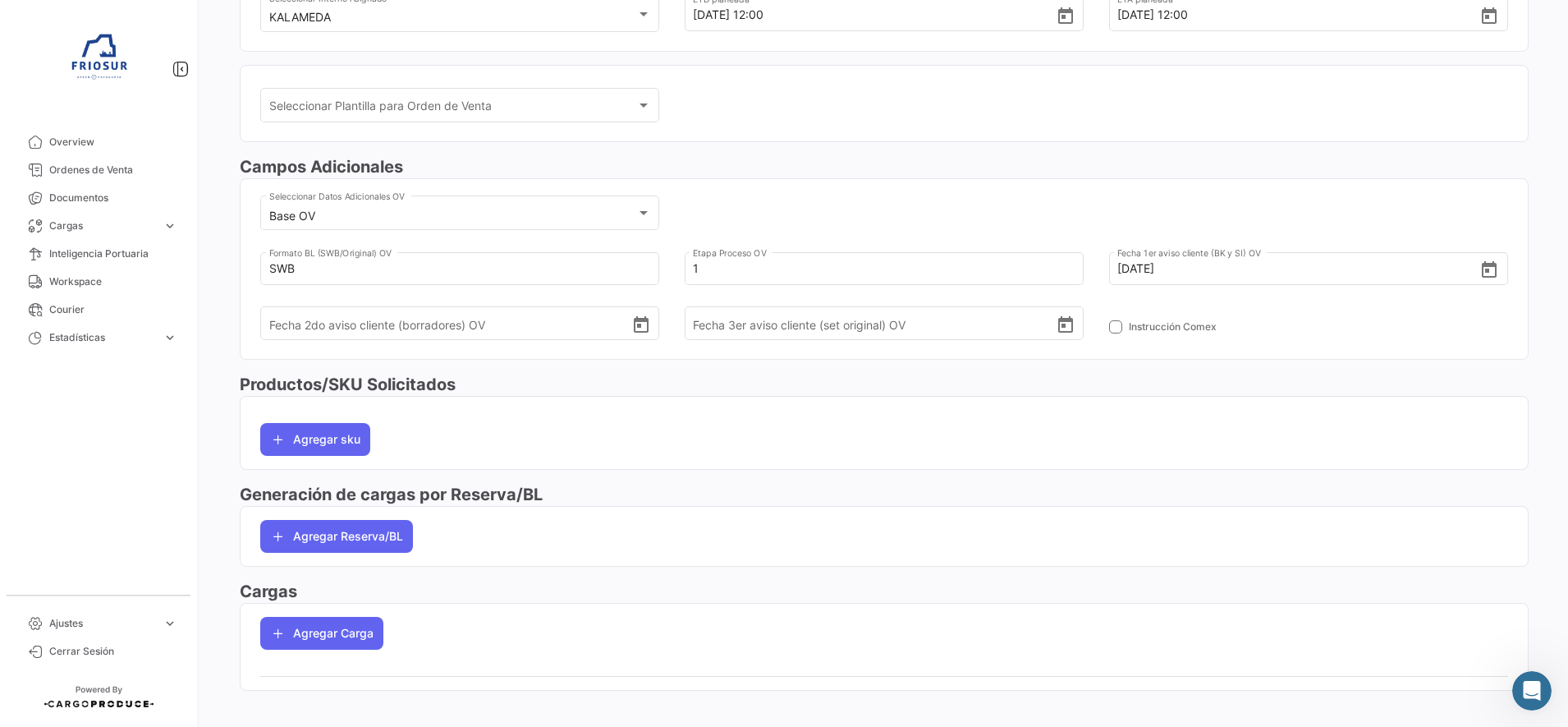
scroll to position [358, 0]
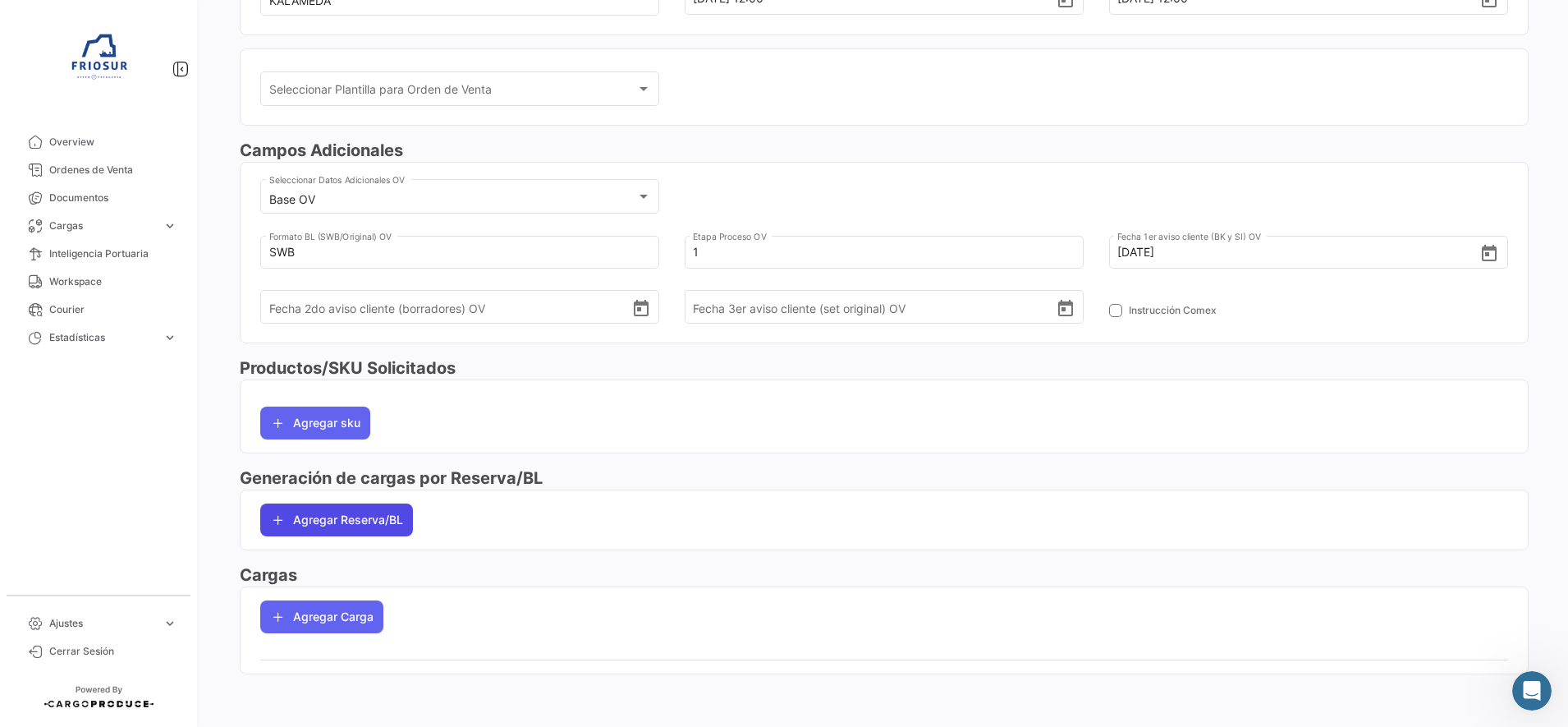
click at [339, 524] on button "Agregar Reserva/BL" at bounding box center [337, 520] width 153 height 33
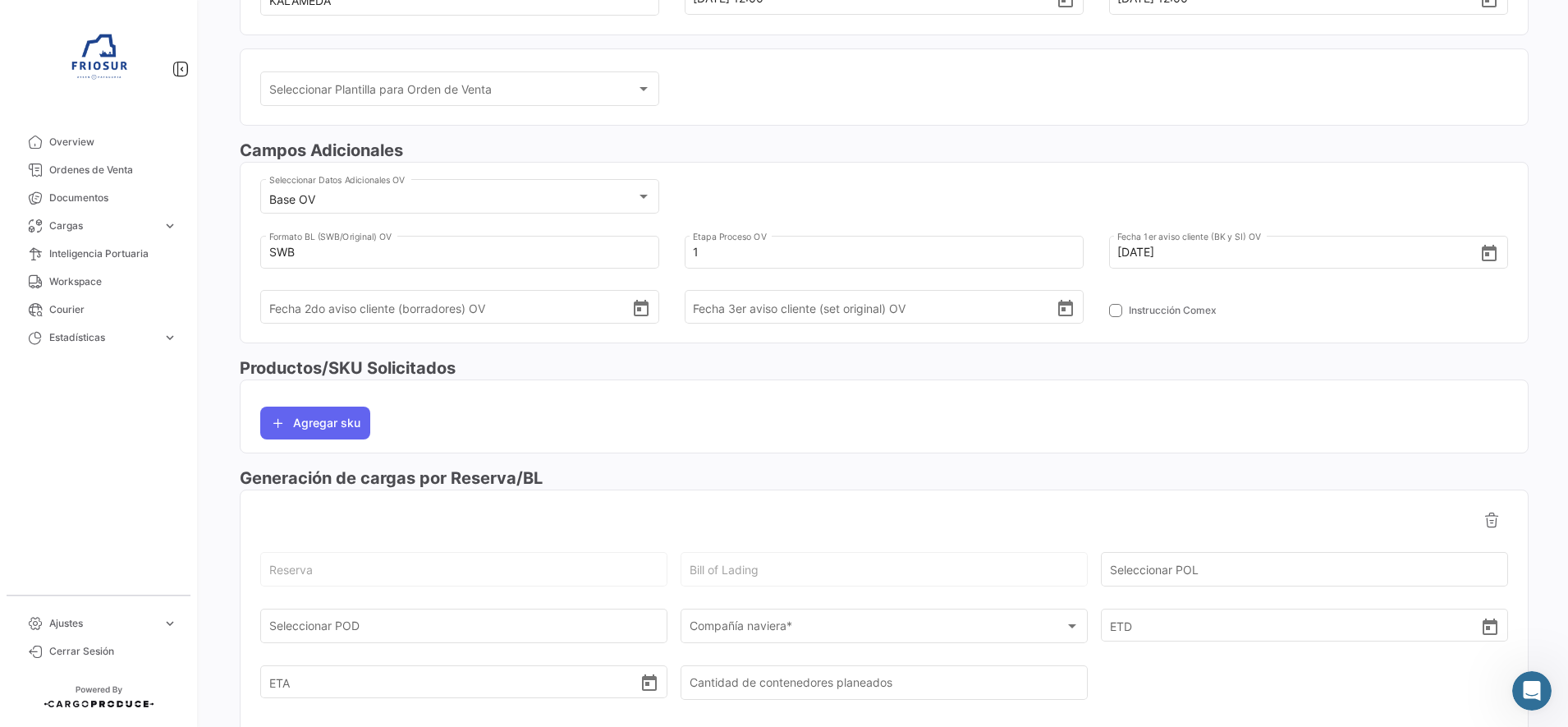
scroll to position [563, 0]
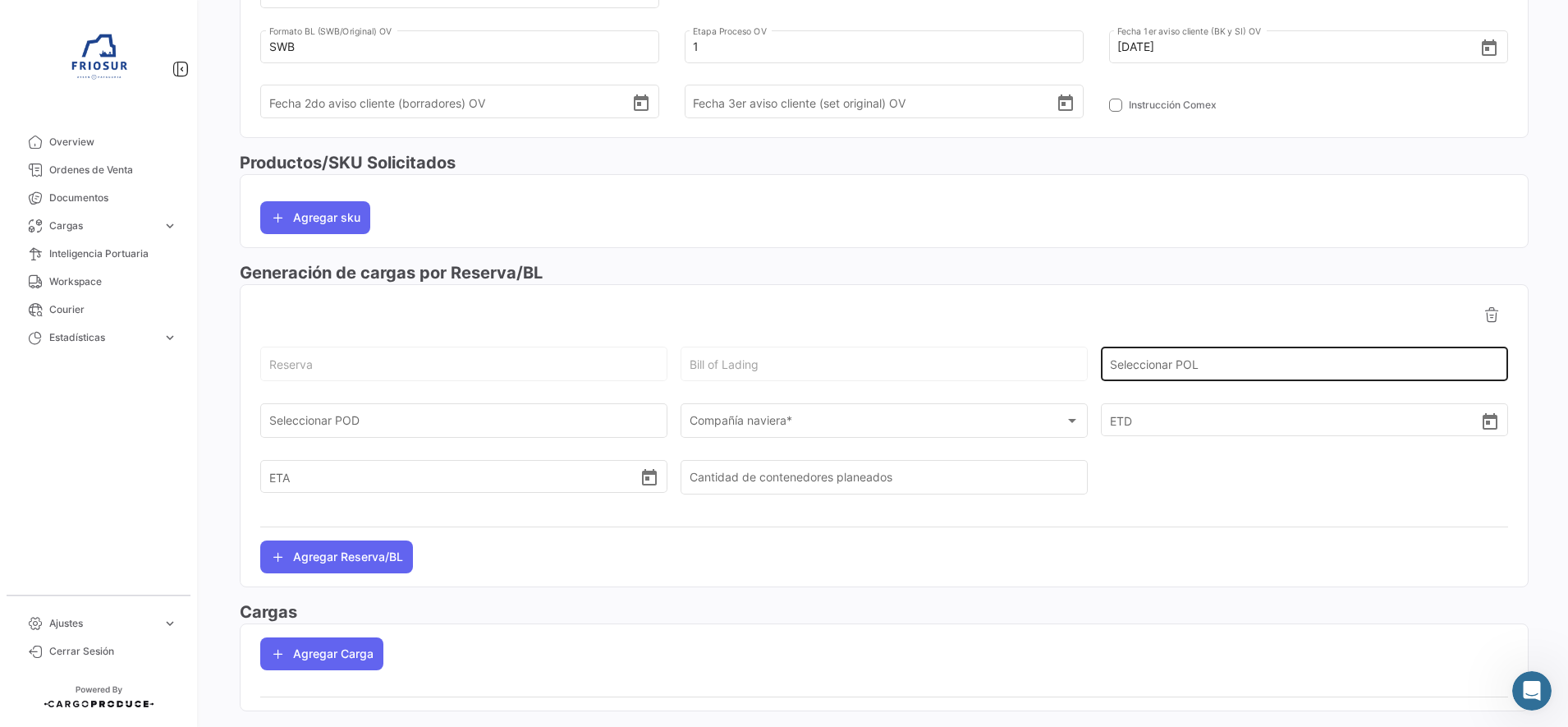
click at [1219, 363] on input "Seleccionar POL" at bounding box center [1305, 368] width 390 height 14
type input "S"
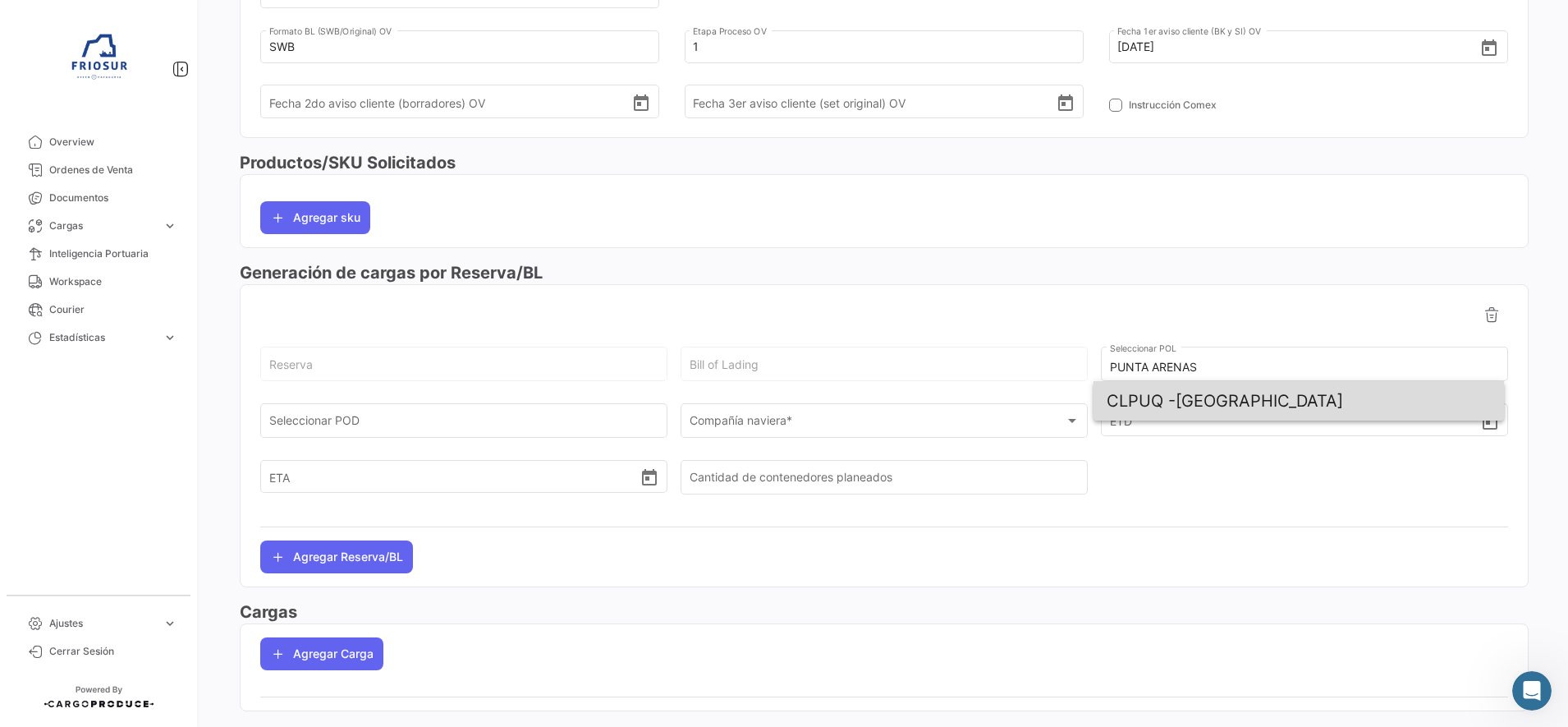
click at [1196, 402] on span "CLPUQ - [GEOGRAPHIC_DATA]" at bounding box center [1299, 401] width 384 height 39
type input "[GEOGRAPHIC_DATA]"
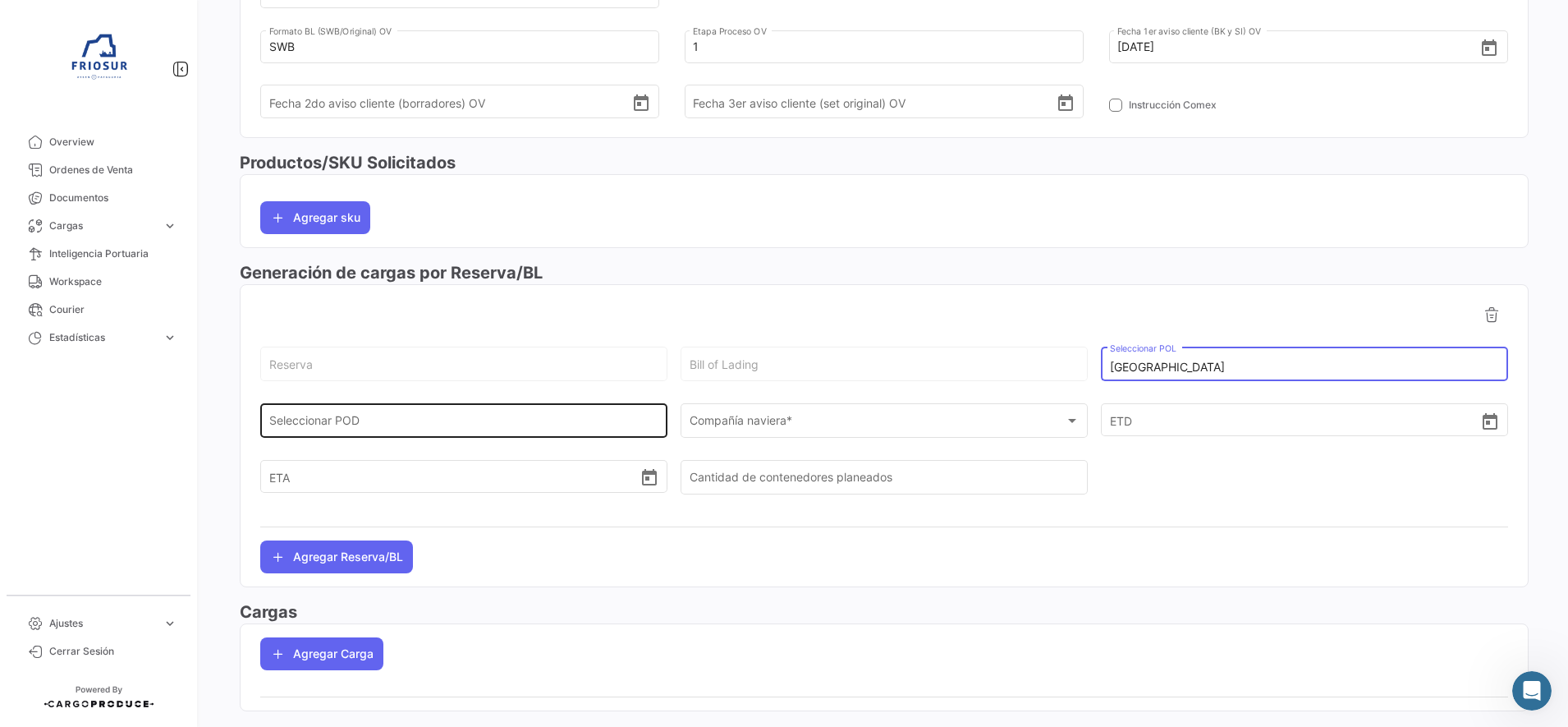
click at [458, 419] on input "Seleccionar POD" at bounding box center [464, 424] width 390 height 14
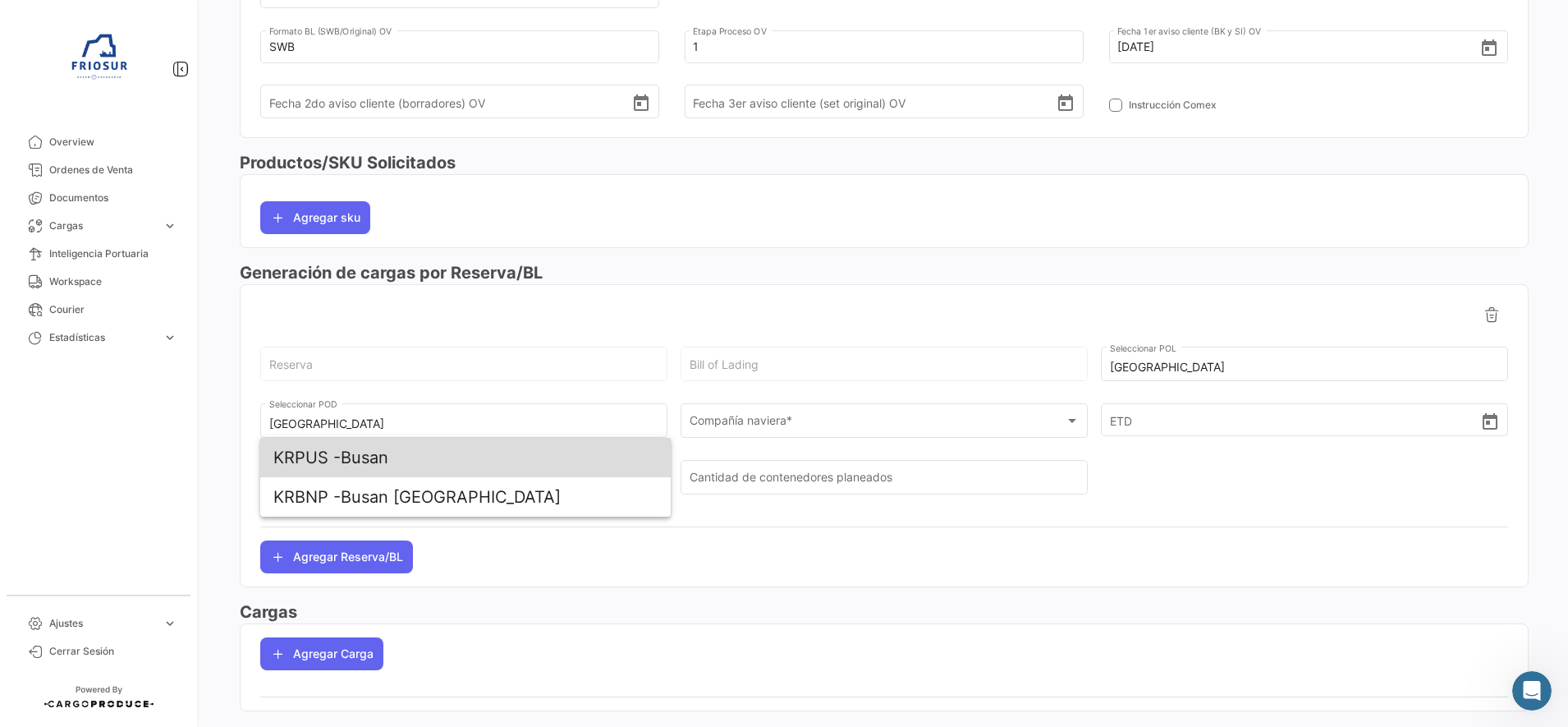
click at [453, 450] on span "KRPUS - Busan" at bounding box center [465, 458] width 384 height 39
type input "Busan"
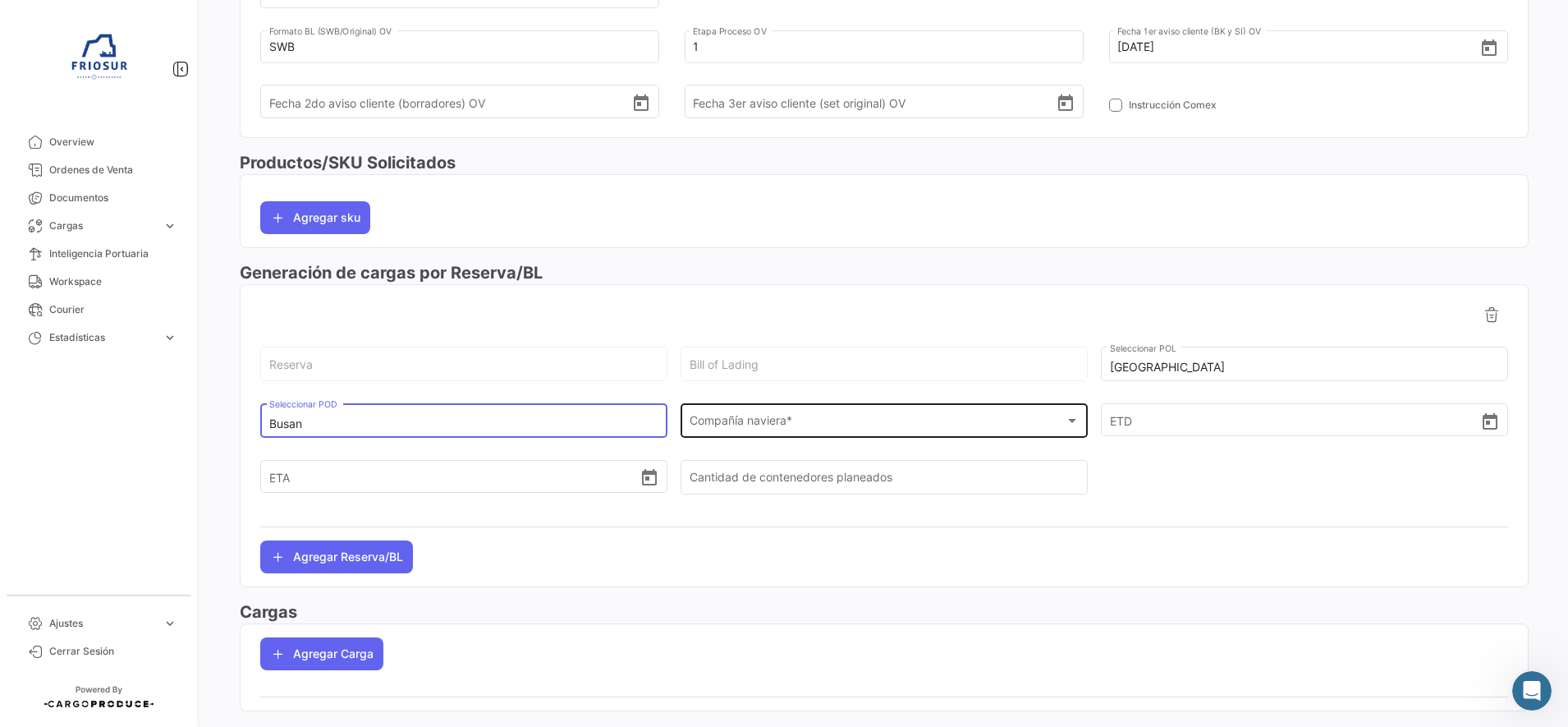
click at [767, 433] on div "Compañía naviera * Compañía naviera *" at bounding box center [884, 419] width 390 height 38
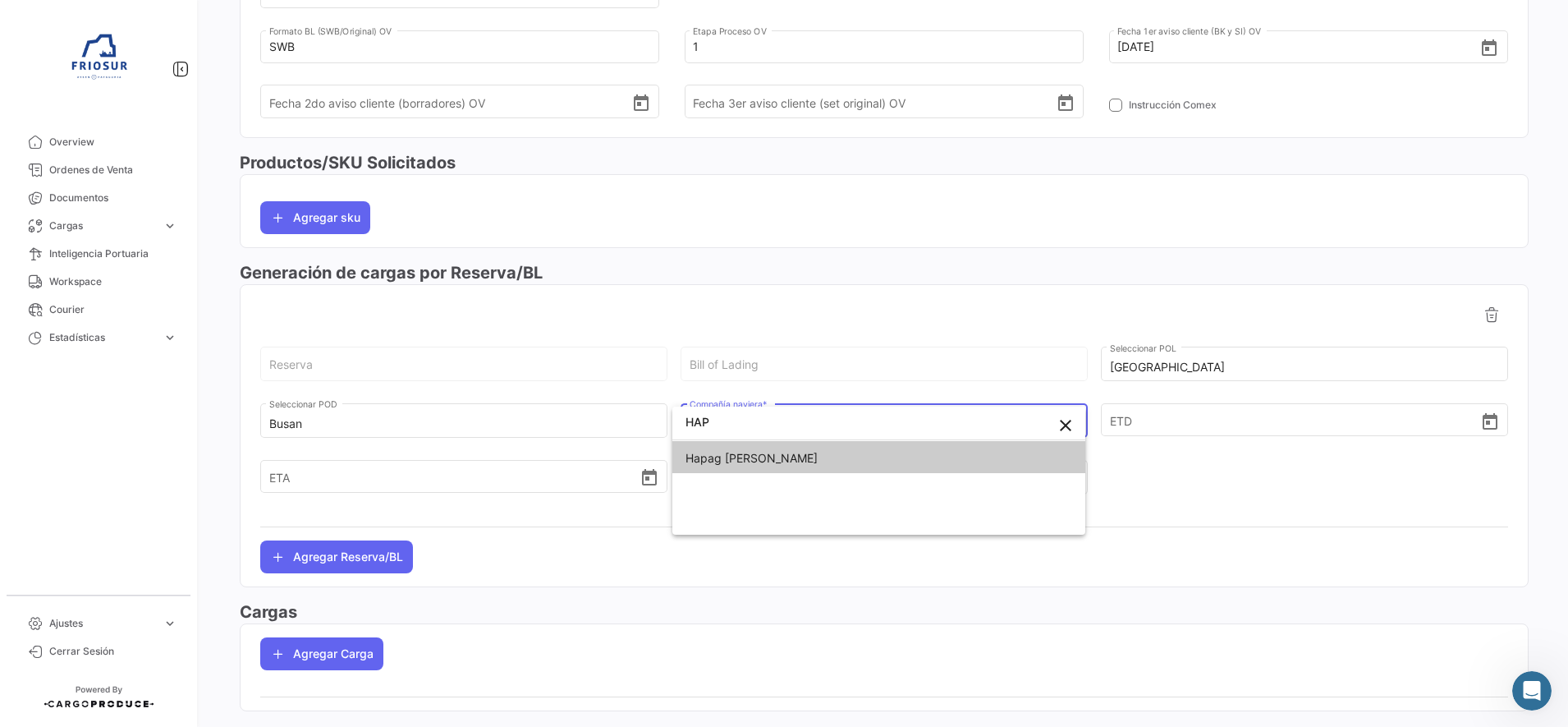
type input "HAP"
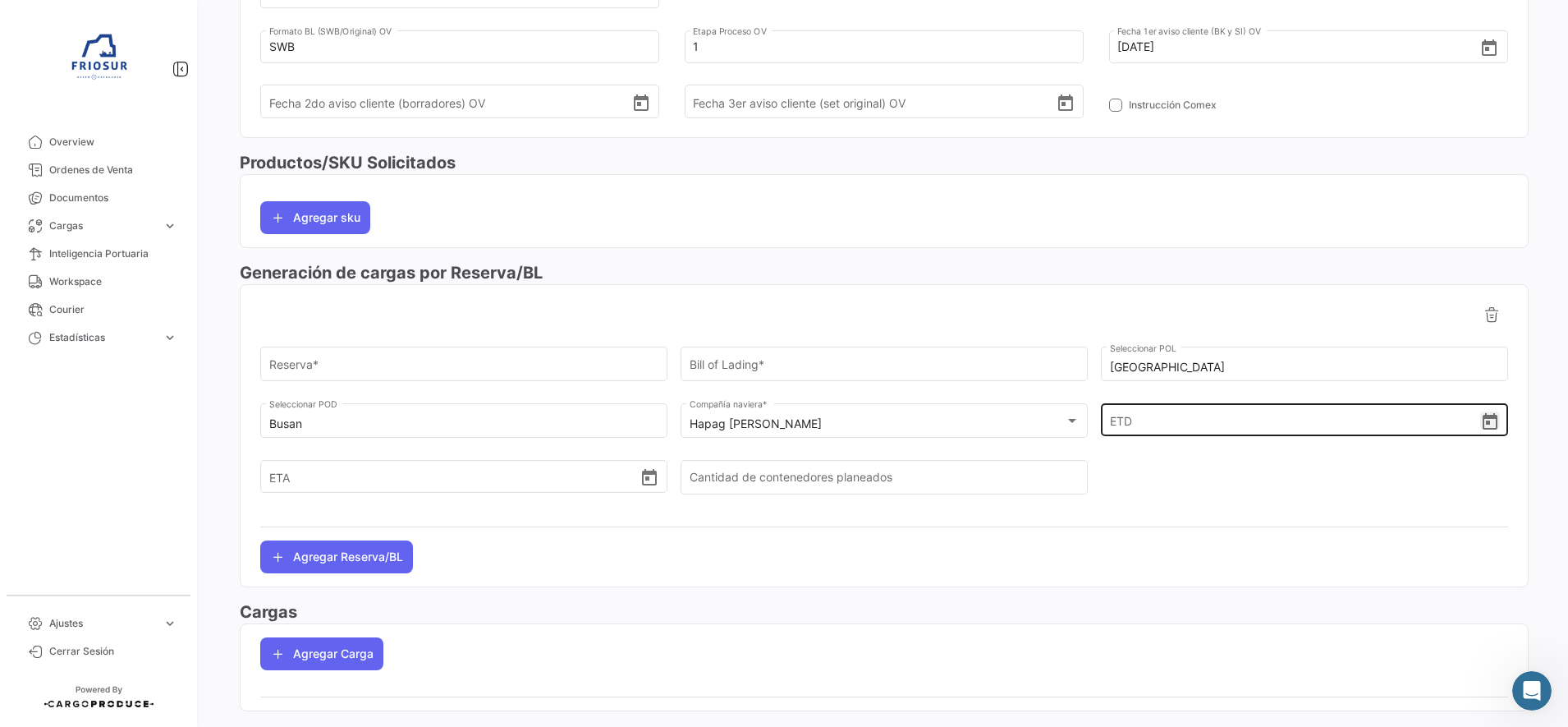
click at [1483, 424] on icon "Open calendar" at bounding box center [1490, 421] width 15 height 16
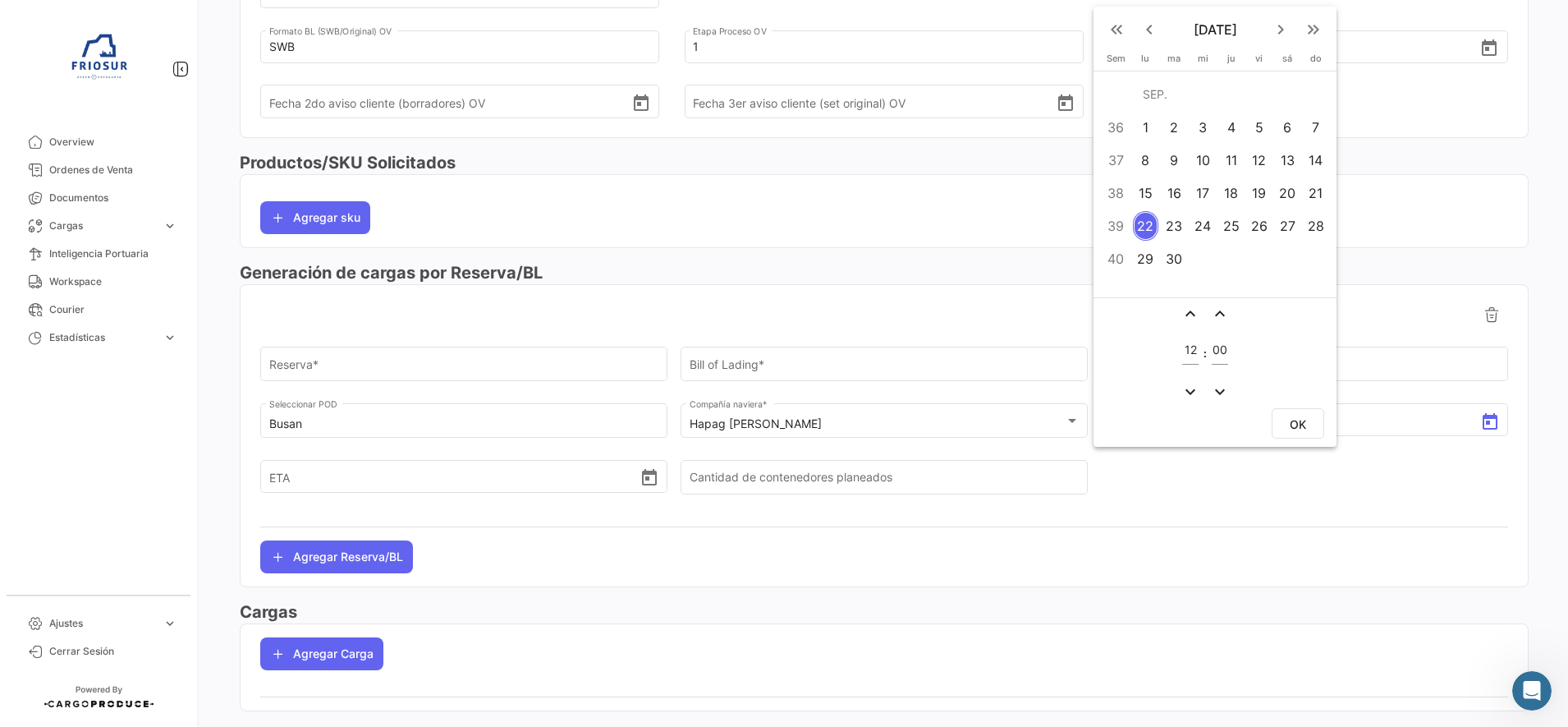
click at [1276, 23] on mat-icon "keyboard_arrow_right" at bounding box center [1280, 29] width 20 height 20
click at [1141, 165] on div "6" at bounding box center [1146, 160] width 26 height 29
click at [1306, 426] on span "OK" at bounding box center [1297, 424] width 16 height 14
type input "[DATE] 12:00"
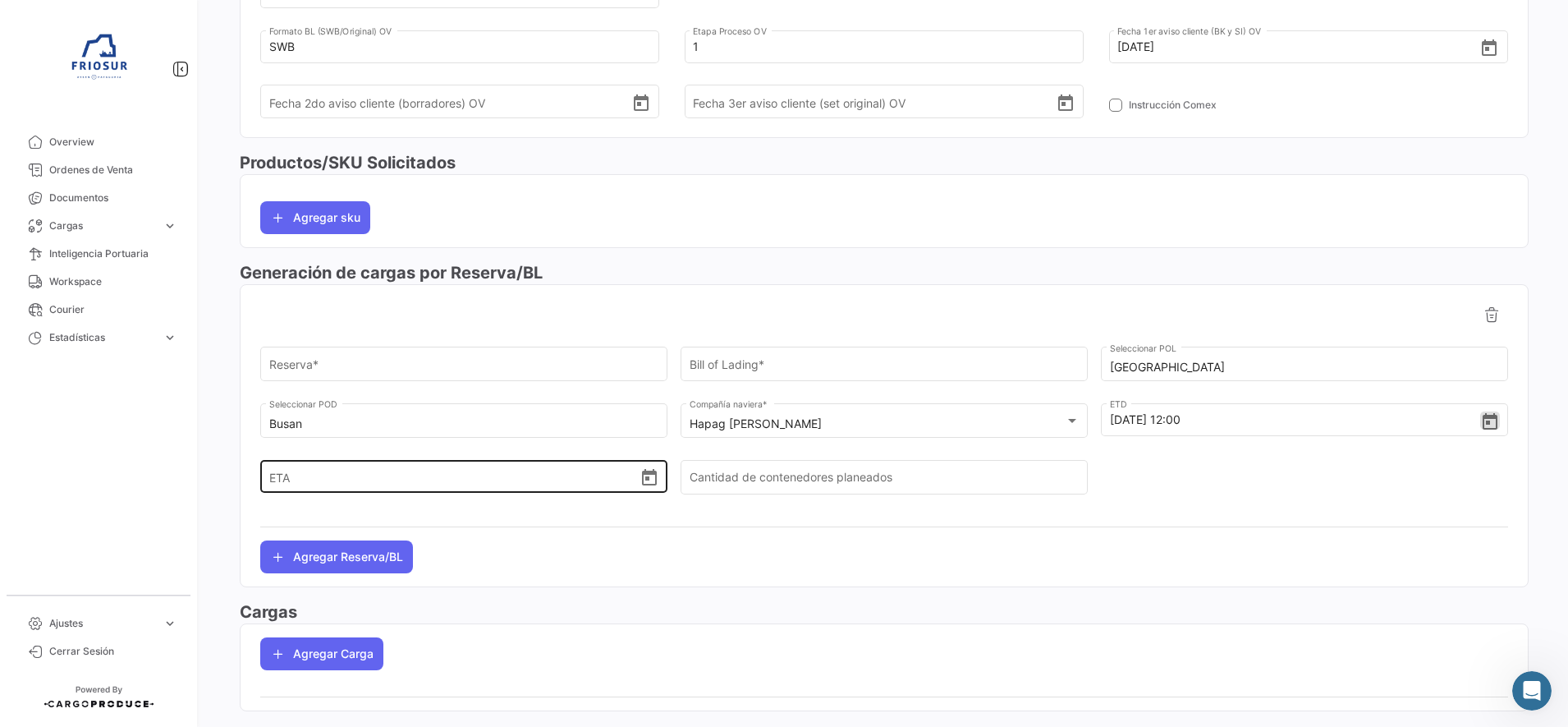
click at [642, 478] on icon "Open calendar" at bounding box center [649, 477] width 15 height 16
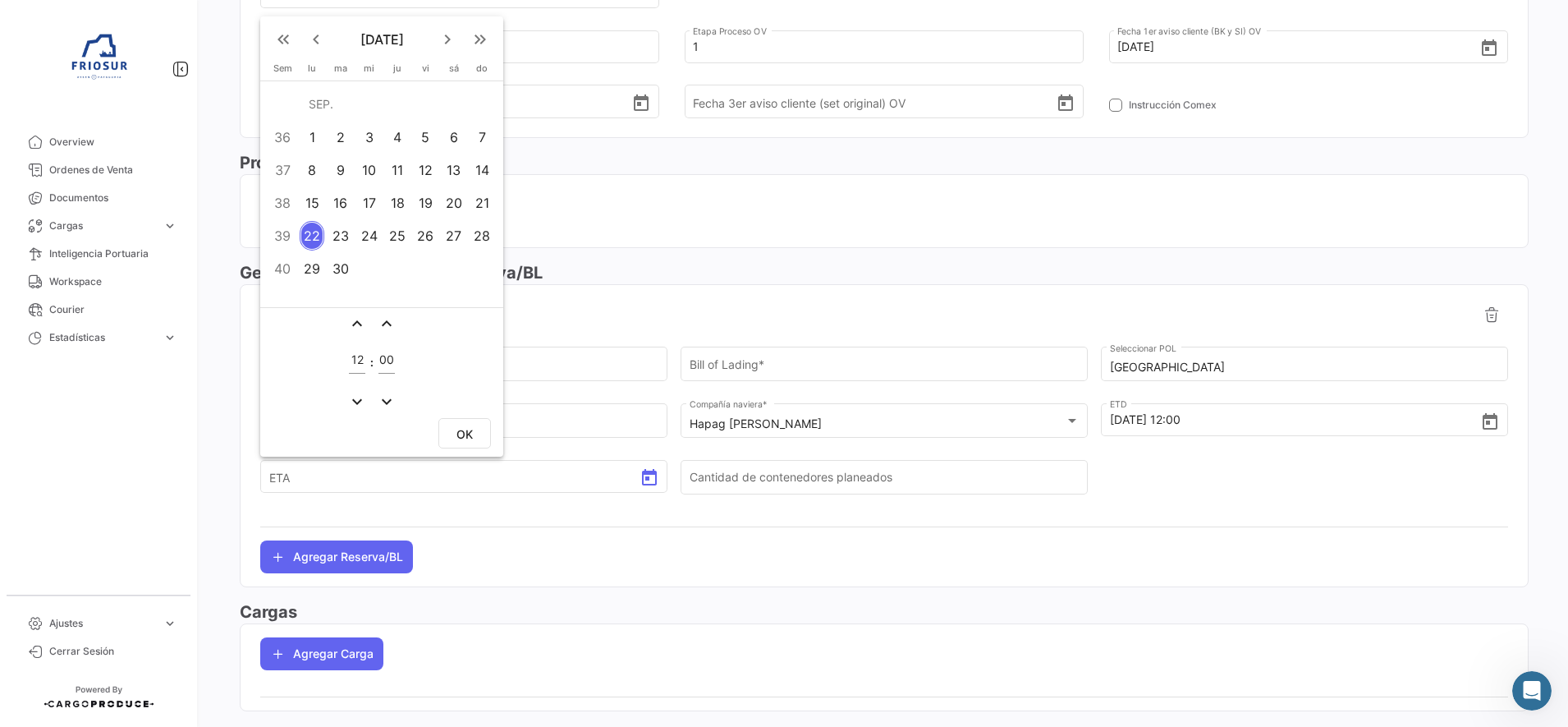
click at [443, 46] on mat-icon "keyboard_arrow_right" at bounding box center [447, 39] width 20 height 20
click at [454, 37] on mat-icon "keyboard_arrow_right" at bounding box center [447, 39] width 20 height 20
click at [368, 234] on div "26" at bounding box center [369, 236] width 26 height 29
click at [465, 432] on span "OK" at bounding box center [464, 434] width 16 height 14
type input "[DATE] 12:00"
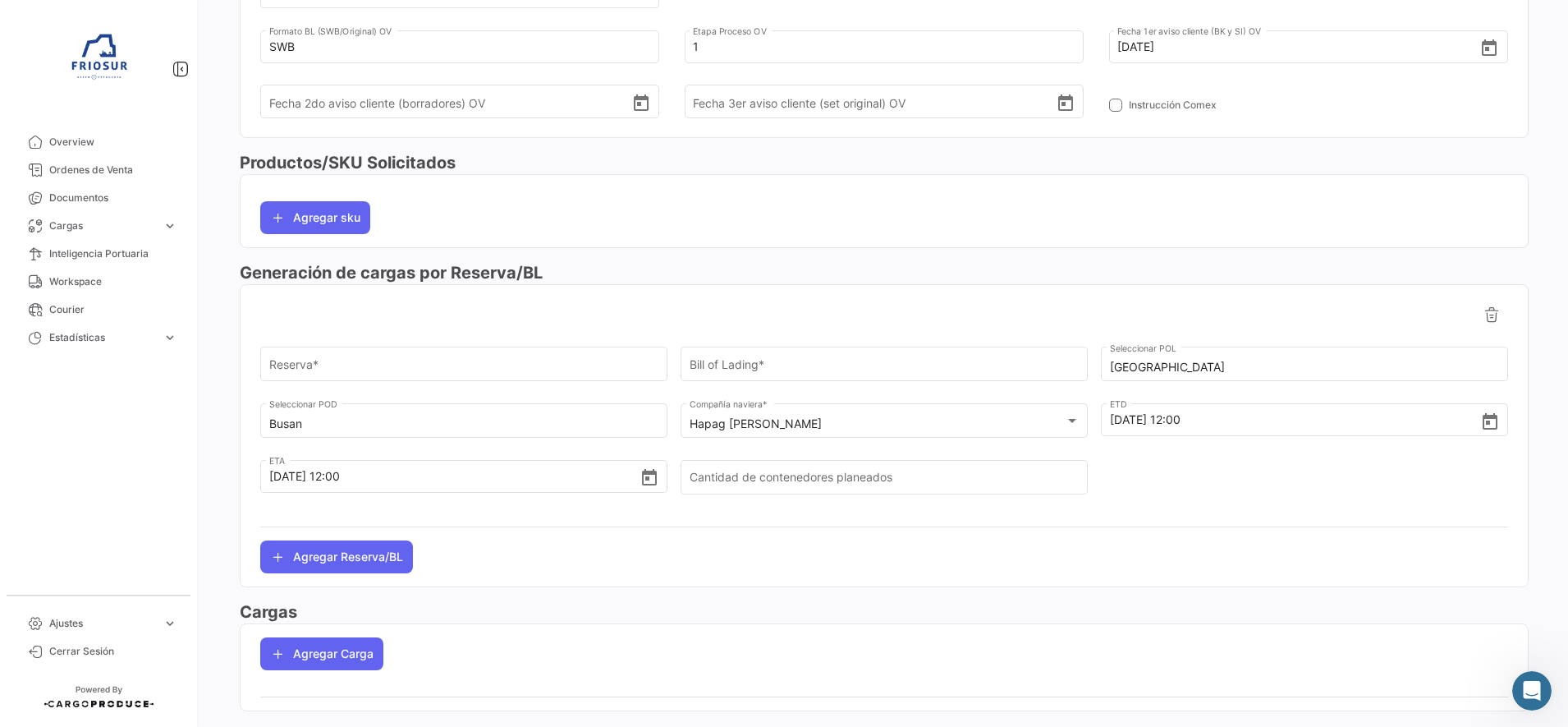
click at [1153, 491] on div at bounding box center [1304, 485] width 407 height 57
click at [920, 478] on input "Cantidad de contenedores planeados" at bounding box center [884, 481] width 390 height 14
type input "1"
click at [1184, 478] on div at bounding box center [1304, 485] width 407 height 57
click at [598, 363] on input "Reserva *" at bounding box center [464, 368] width 390 height 14
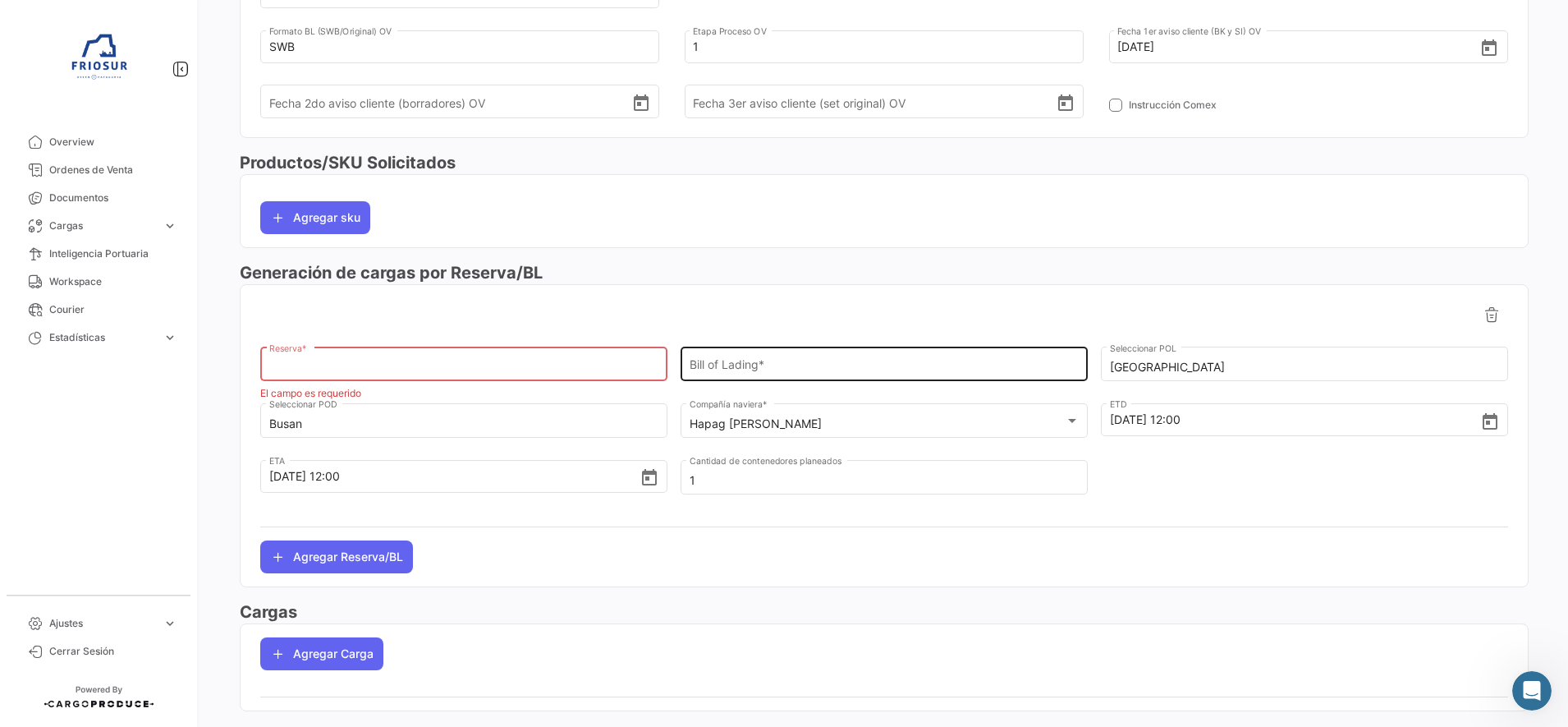
click at [765, 367] on input "Bill of Lading *" at bounding box center [884, 368] width 390 height 14
paste input "HLCUSCL250923431"
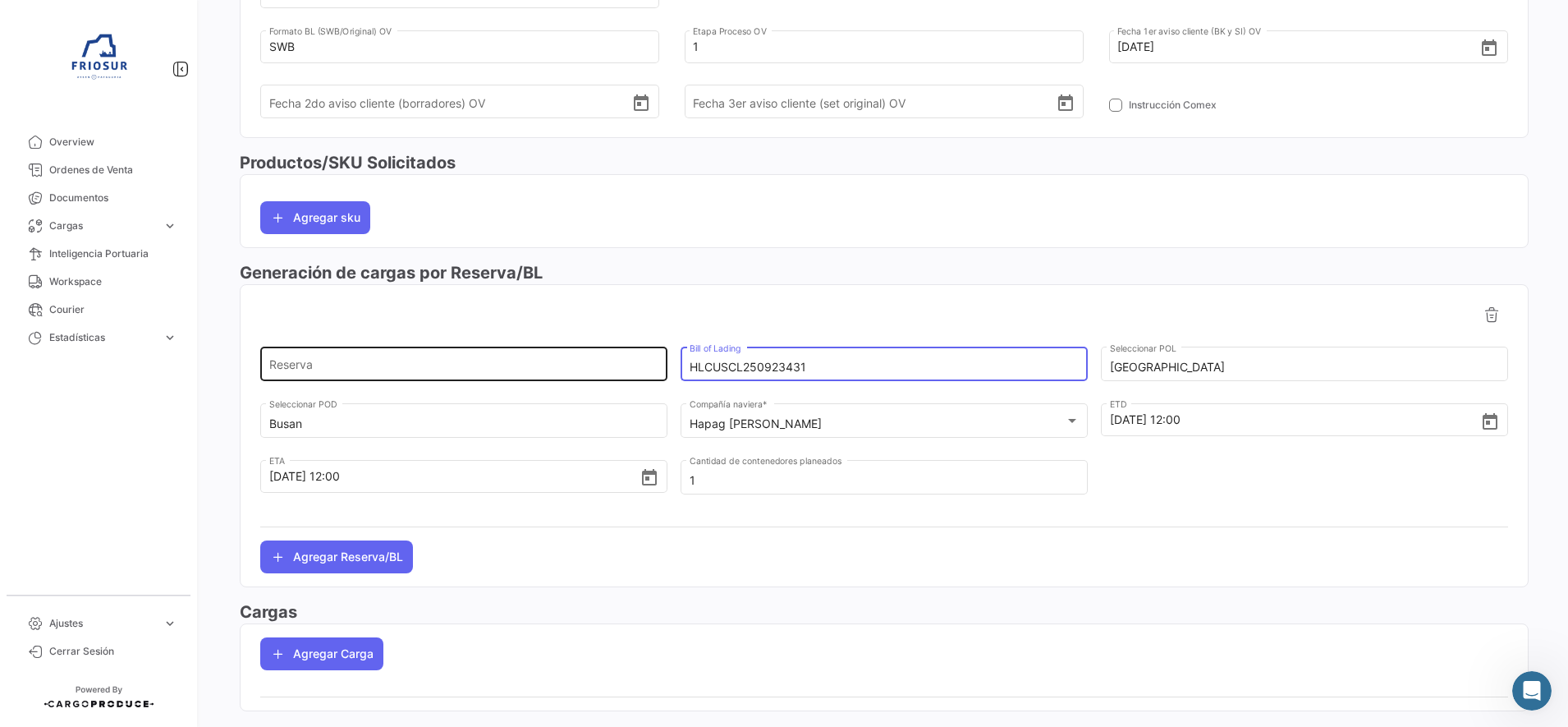
type input "HLCUSCL250923431"
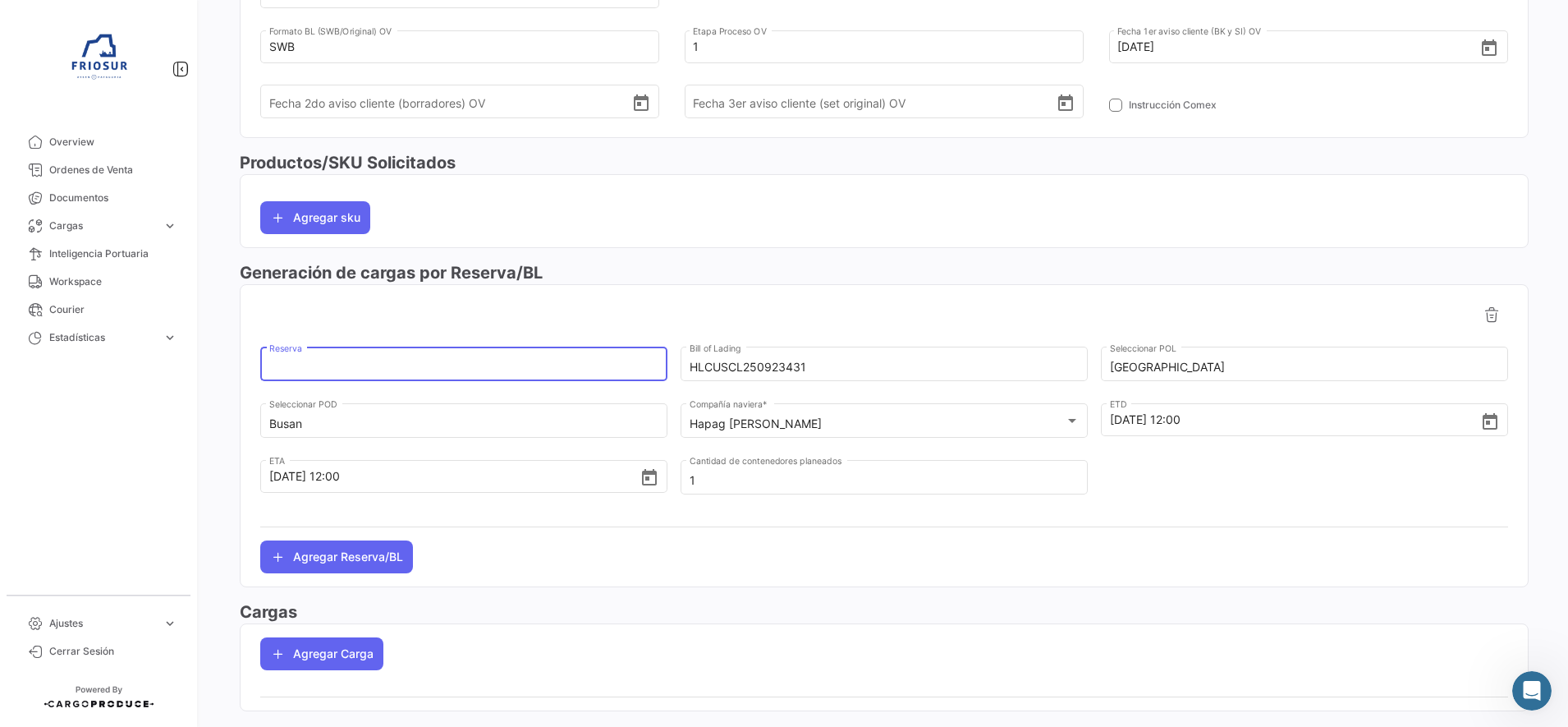
click at [542, 366] on input "Reserva" at bounding box center [464, 368] width 390 height 14
paste input "41668633"
type input "41668633"
click at [802, 315] on div at bounding box center [884, 315] width 1248 height 33
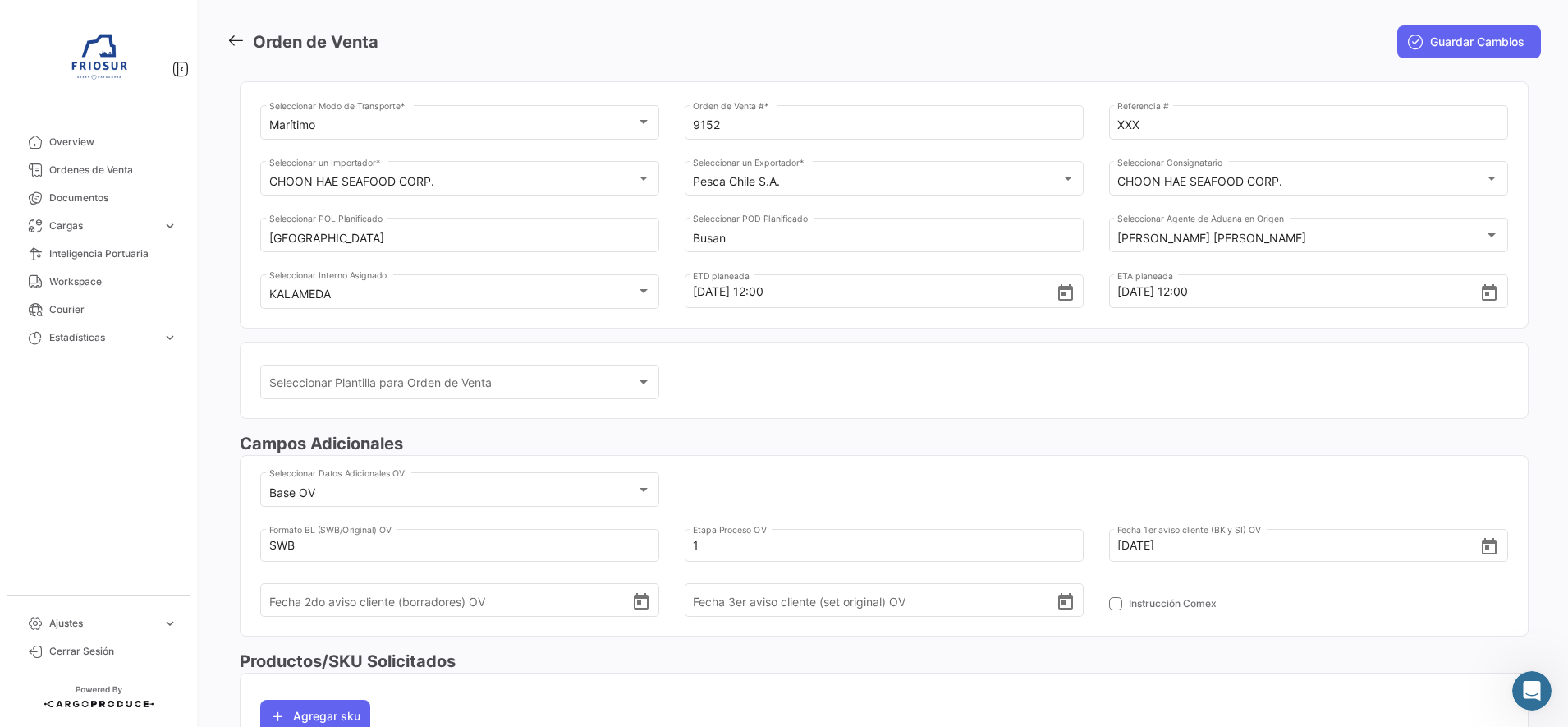
scroll to position [0, 0]
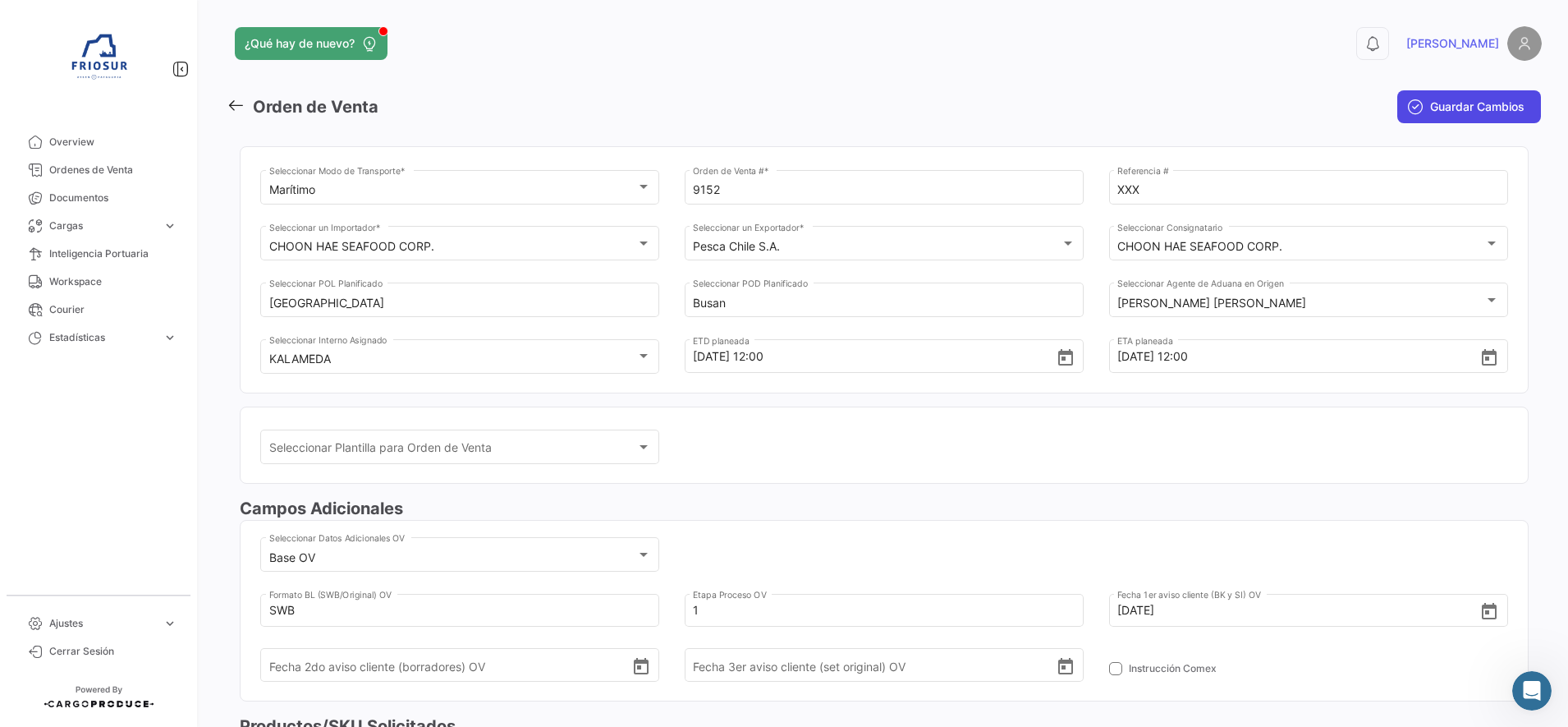
click at [1452, 105] on span "Guardar Cambios" at bounding box center [1477, 106] width 94 height 16
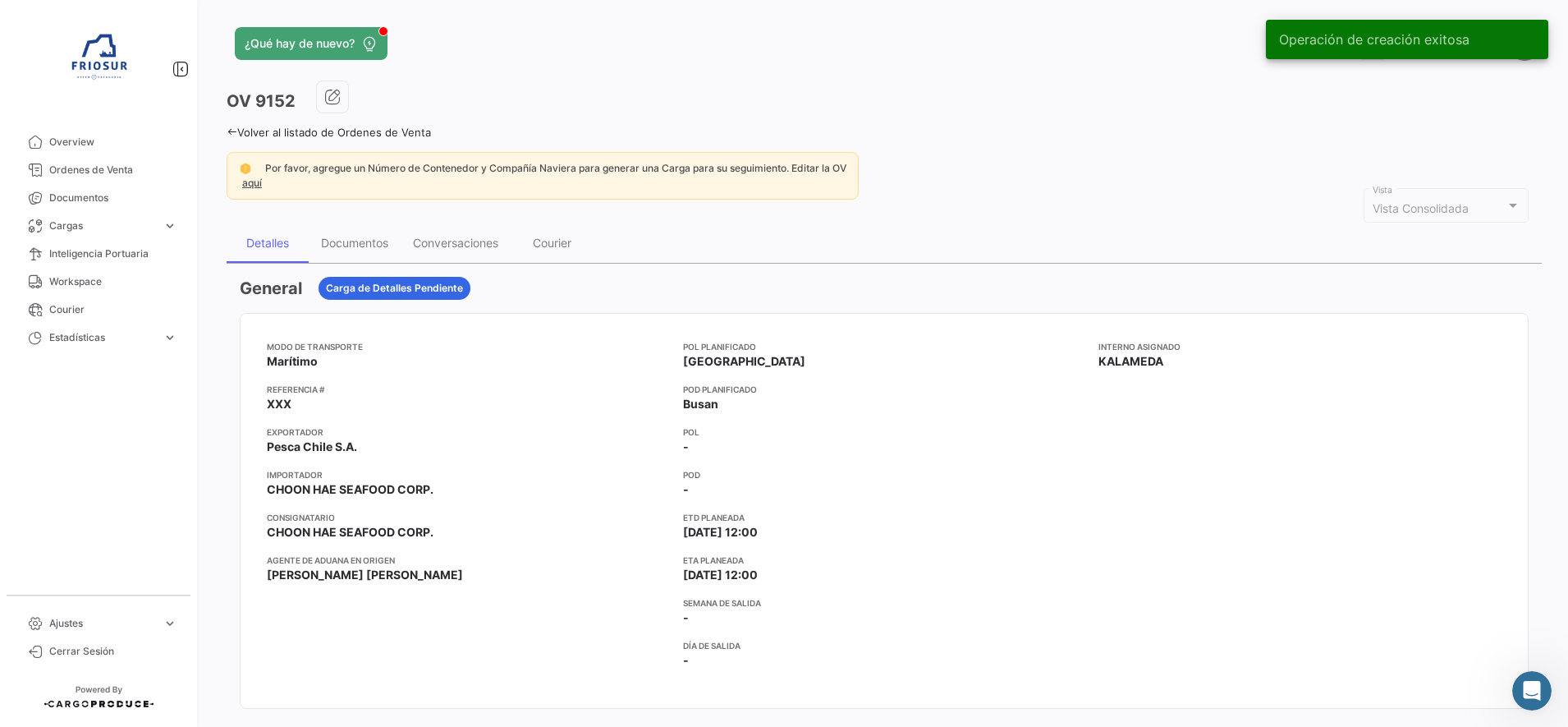
click at [231, 130] on icon at bounding box center [231, 132] width 10 height 10
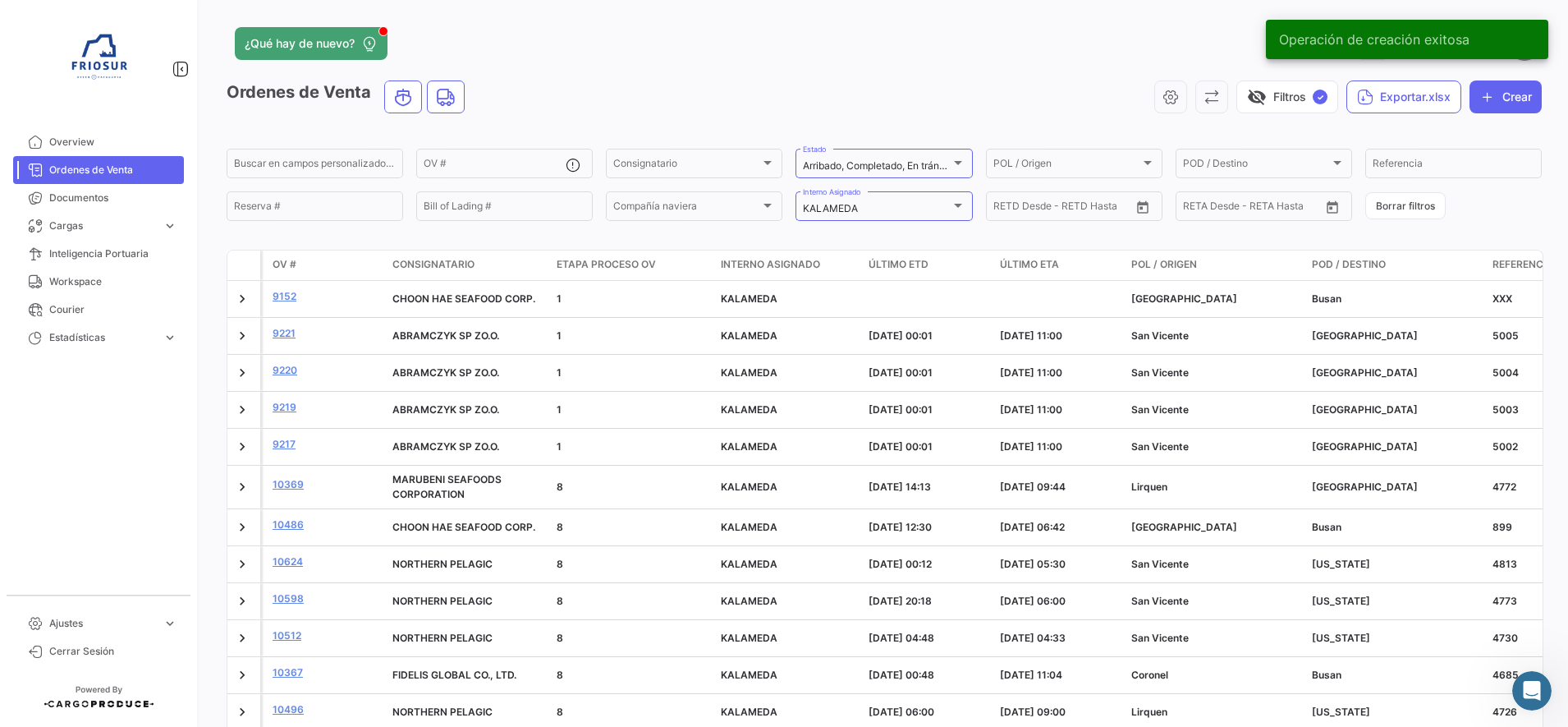
click at [649, 77] on app-header "¿Qué hay de nuevo? 0 [PERSON_NAME]" at bounding box center [883, 53] width 1315 height 54
